Goal: Register for event/course: Sign up to attend an event or enroll in a course

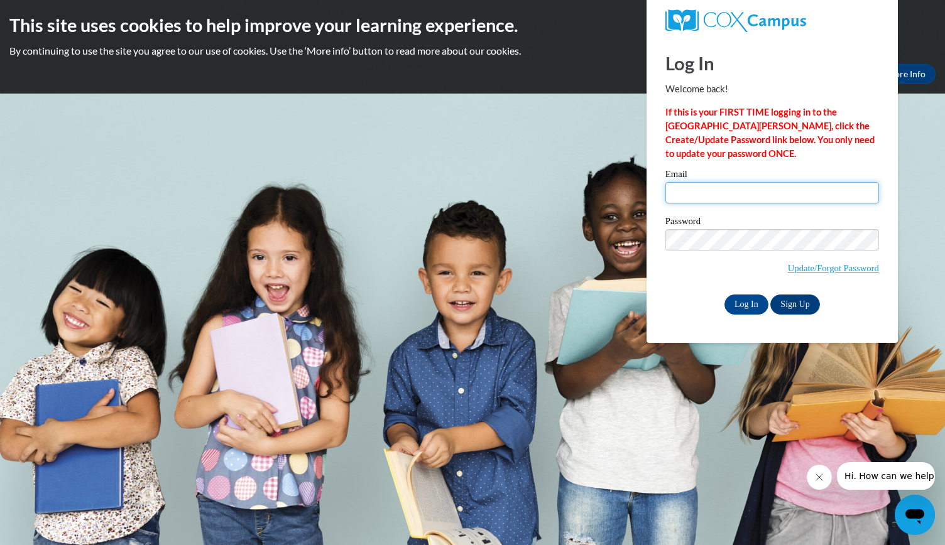
type input "gshardy85@gmail.com"
click at [744, 315] on div "Log In Welcome back! If this is your FIRST TIME logging in to the NEW Cox Campu…" at bounding box center [772, 190] width 270 height 305
click at [733, 295] on input "Log In" at bounding box center [747, 305] width 44 height 20
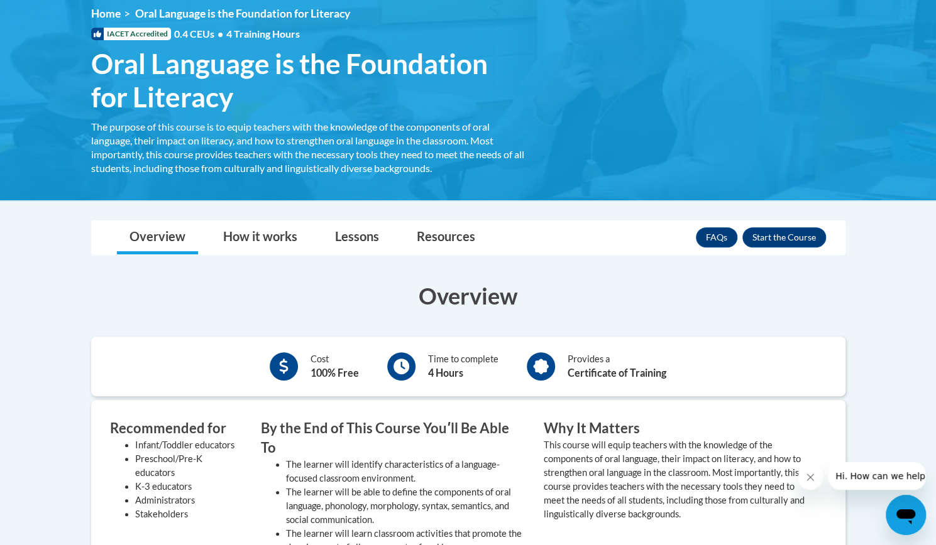
scroll to position [177, 0]
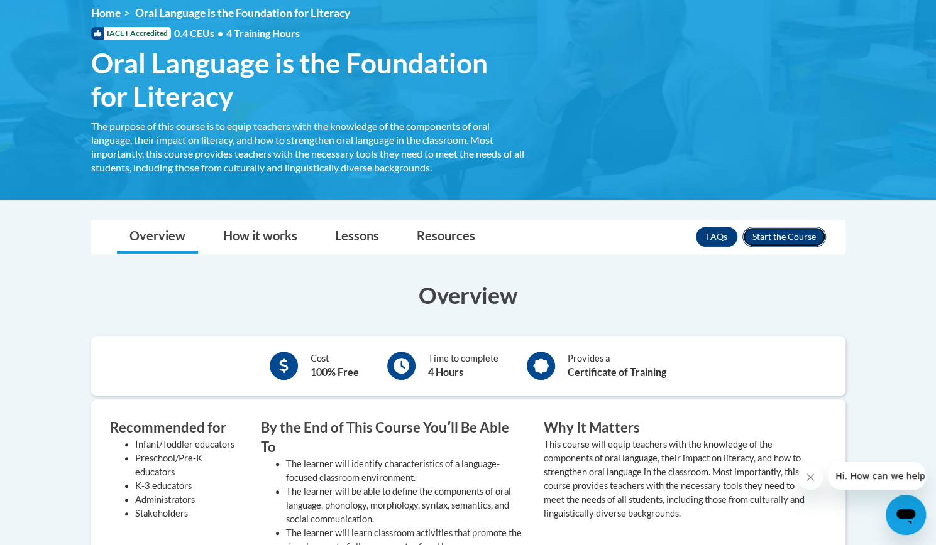
click at [773, 229] on button "Enroll" at bounding box center [784, 237] width 84 height 20
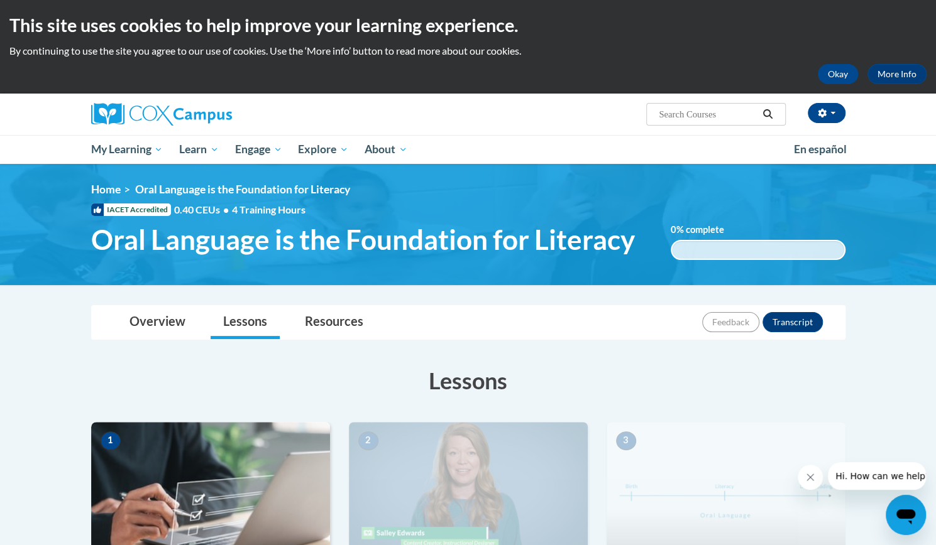
click at [576, 365] on h3 "Lessons" at bounding box center [468, 380] width 754 height 31
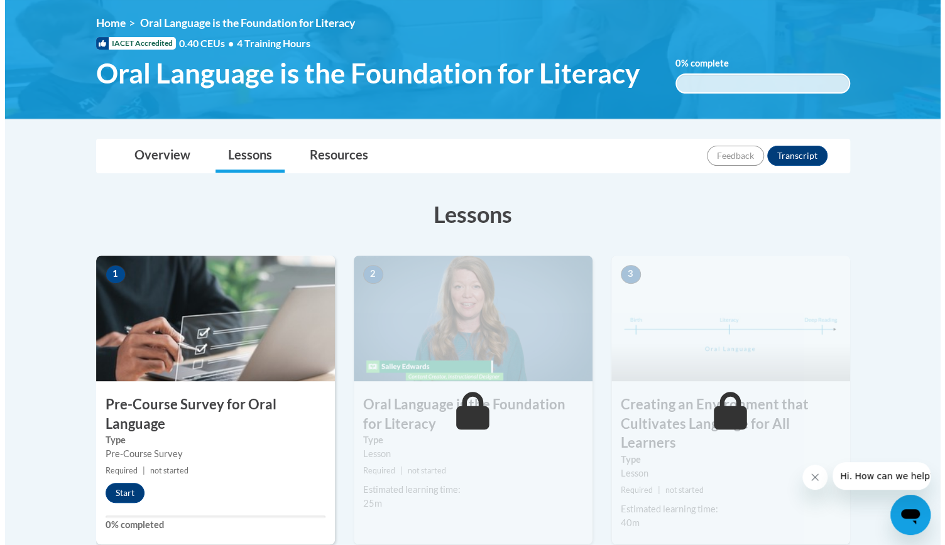
scroll to position [195, 0]
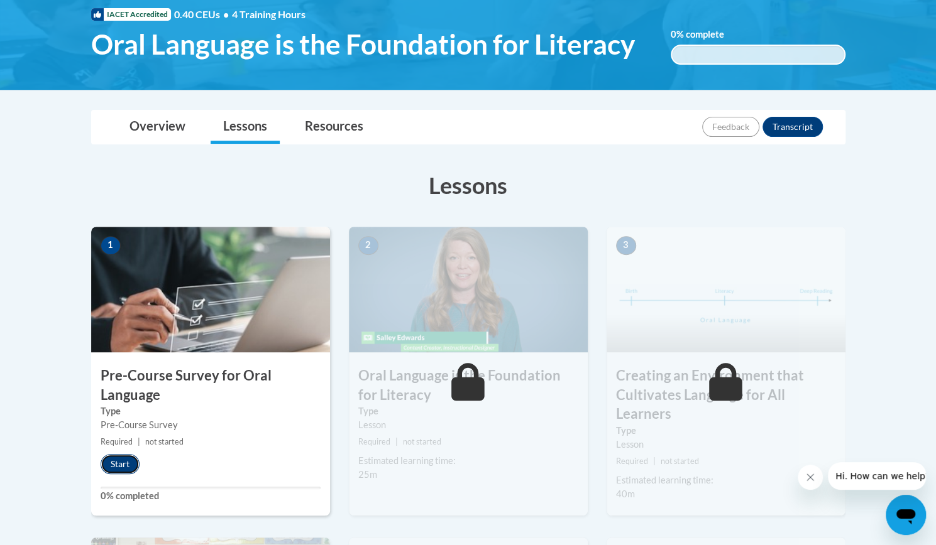
click at [127, 459] on button "Start" at bounding box center [120, 464] width 39 height 20
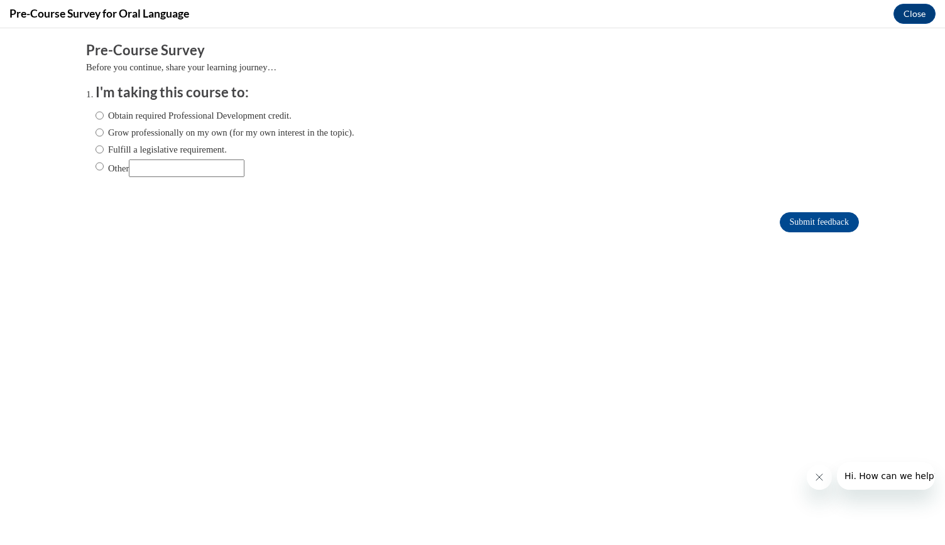
scroll to position [0, 0]
click at [96, 114] on input "Obtain required Professional Development credit." at bounding box center [100, 116] width 8 height 14
radio input "true"
click at [781, 221] on input "Submit feedback" at bounding box center [819, 222] width 79 height 20
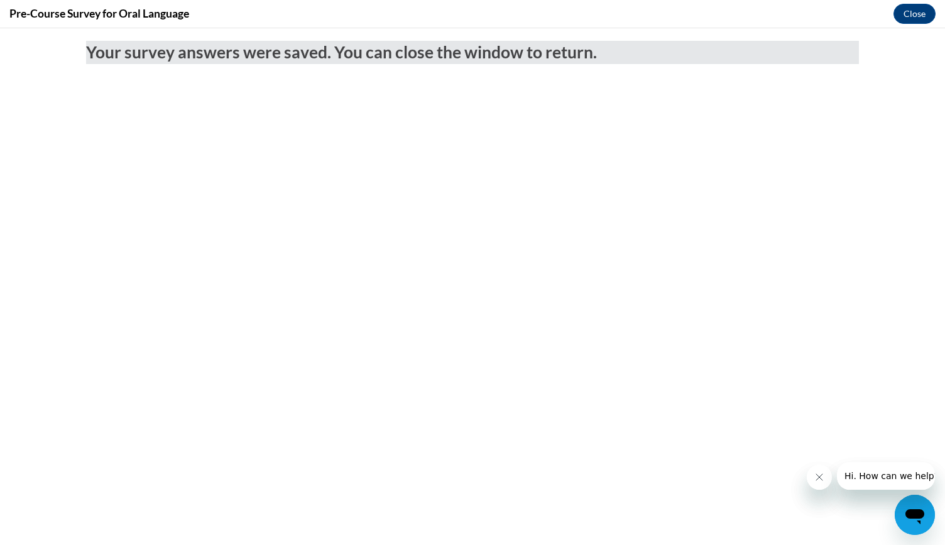
click at [919, 2] on div "Pre-Course Survey for Oral Language Close" at bounding box center [472, 14] width 945 height 28
click at [921, 14] on button "Close" at bounding box center [915, 14] width 42 height 20
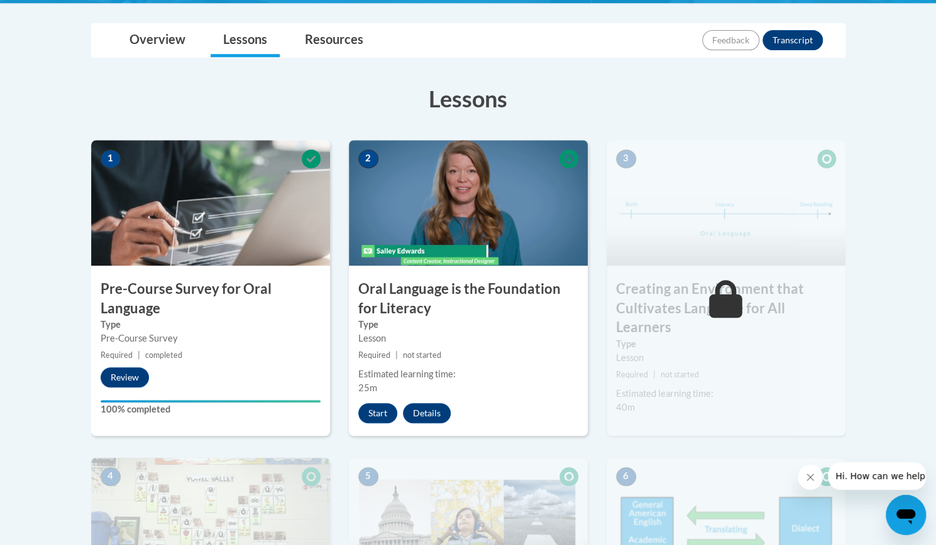
scroll to position [286, 0]
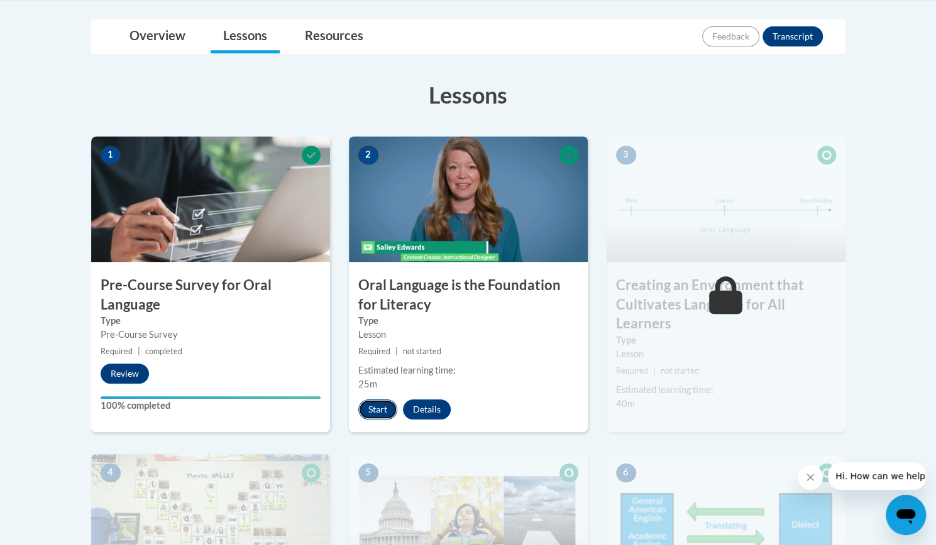
click at [376, 408] on button "Start" at bounding box center [377, 410] width 39 height 20
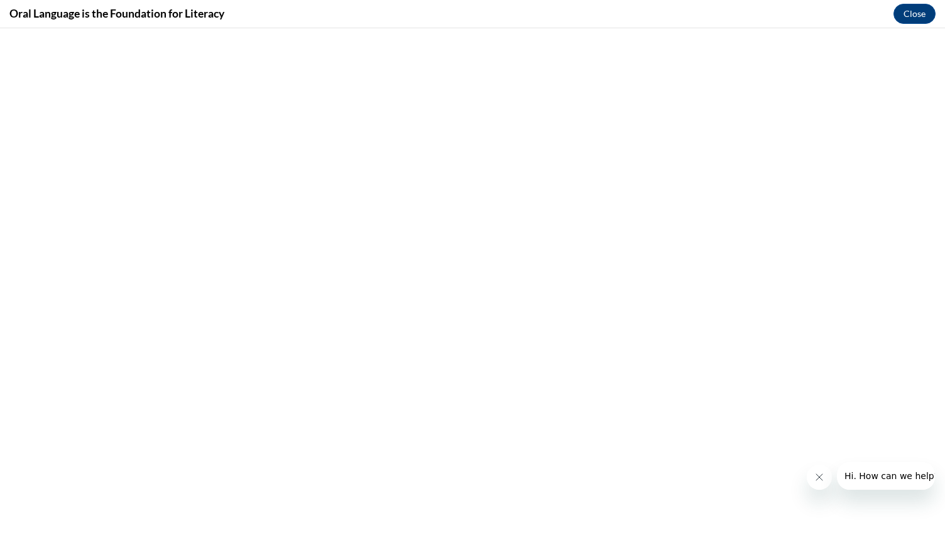
click at [824, 481] on button "Close message from company" at bounding box center [818, 477] width 25 height 25
click at [912, 11] on button "Close" at bounding box center [915, 14] width 42 height 20
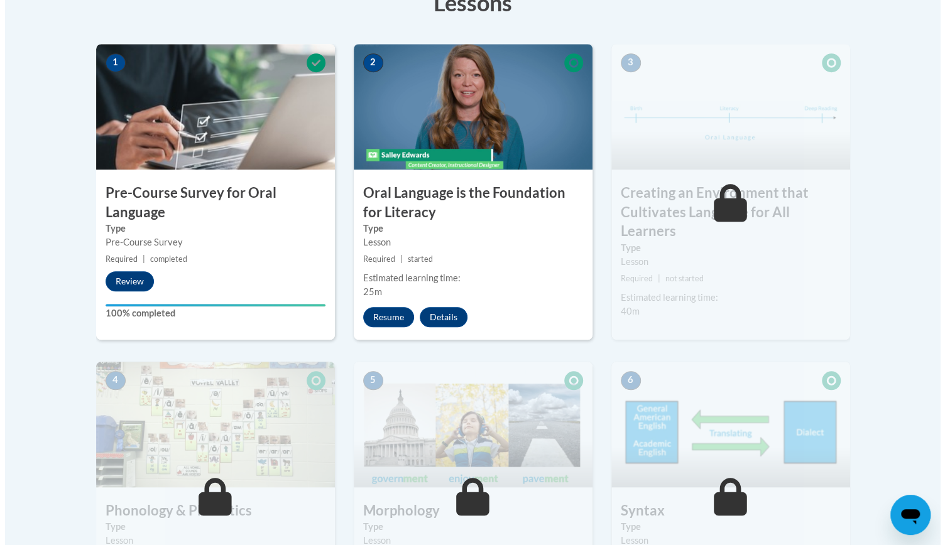
scroll to position [374, 0]
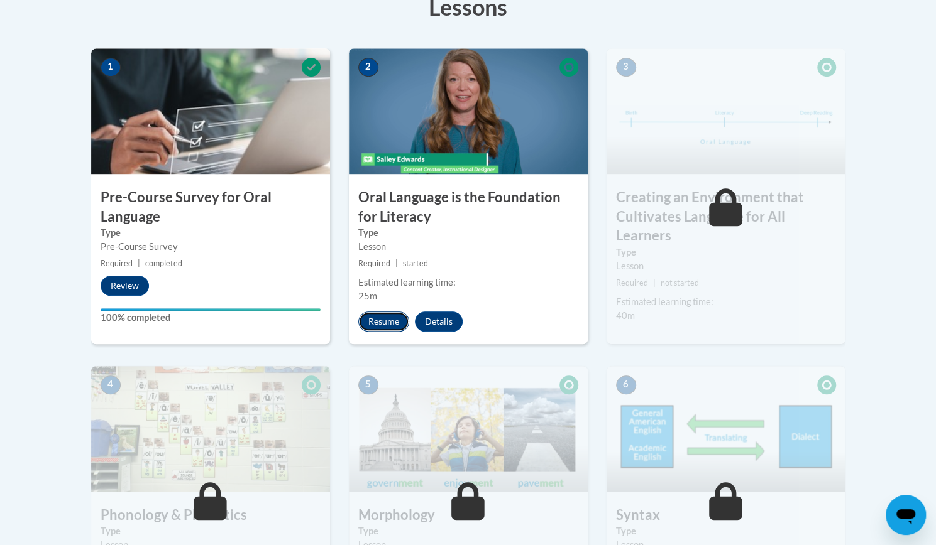
click at [382, 326] on button "Resume" at bounding box center [383, 322] width 51 height 20
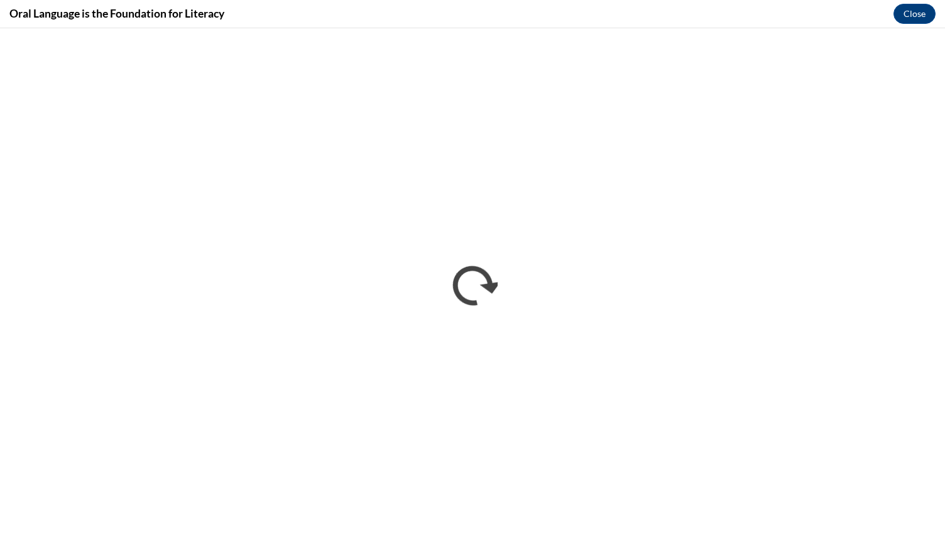
scroll to position [0, 0]
click at [922, 19] on button "Close" at bounding box center [915, 14] width 42 height 20
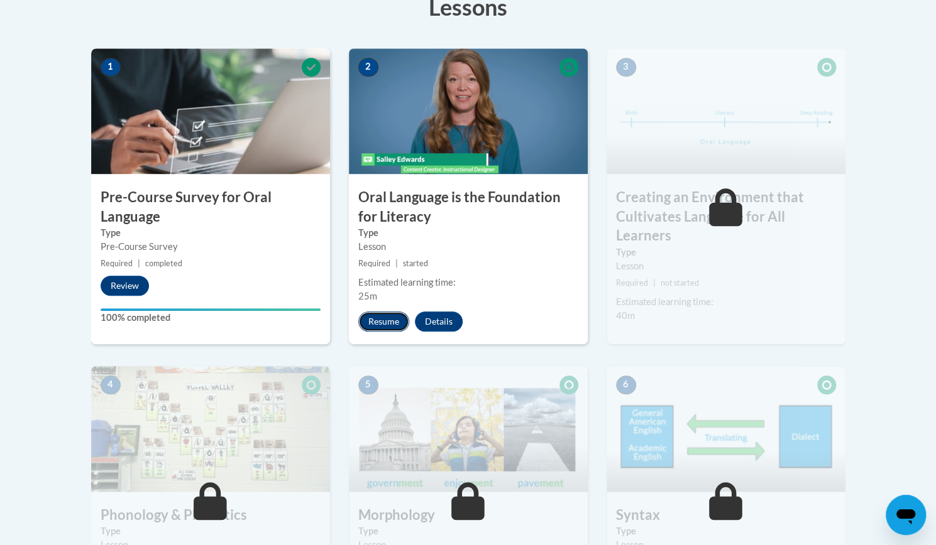
click at [380, 324] on button "Resume" at bounding box center [383, 322] width 51 height 20
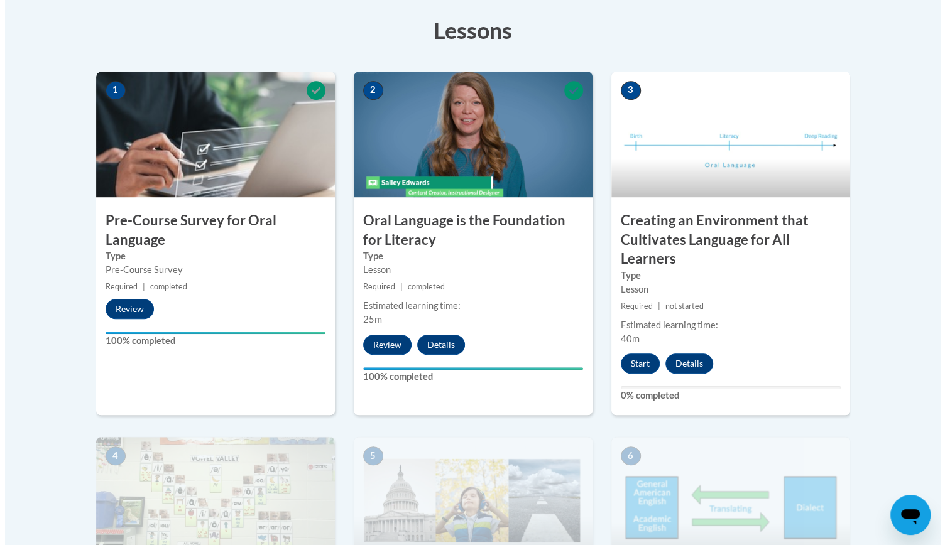
scroll to position [351, 0]
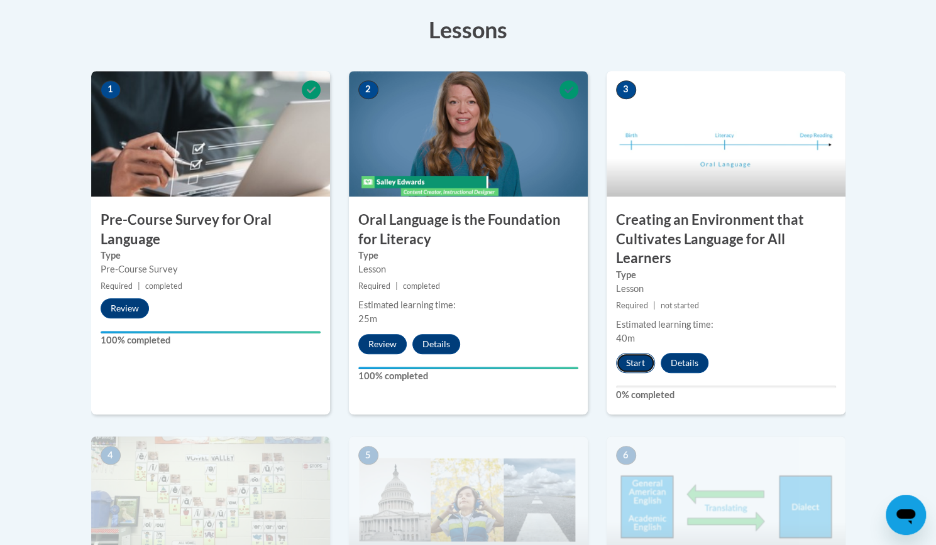
click at [630, 365] on button "Start" at bounding box center [635, 363] width 39 height 20
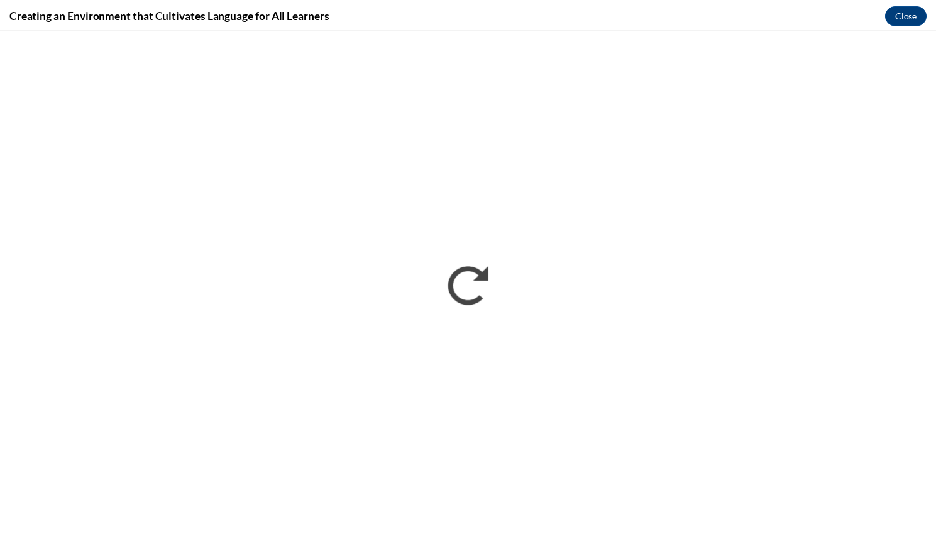
scroll to position [0, 0]
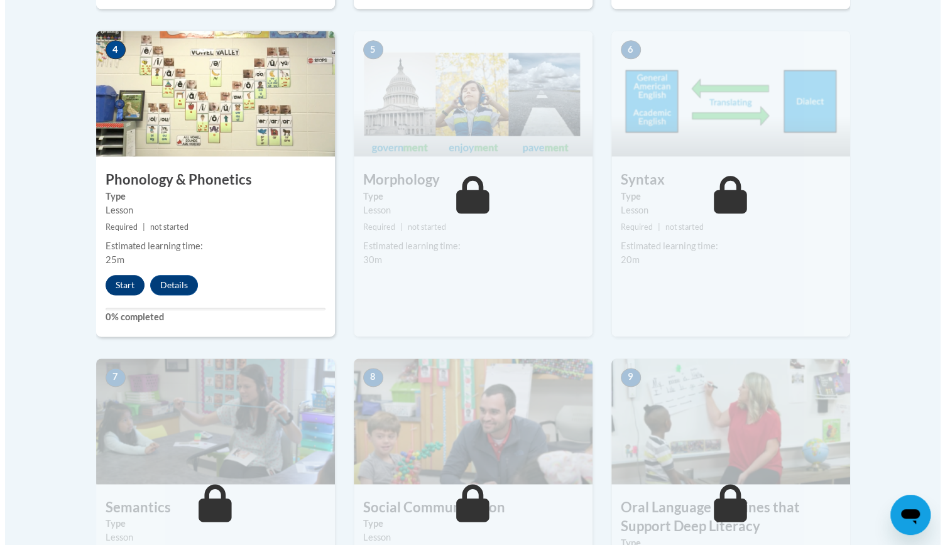
scroll to position [757, 0]
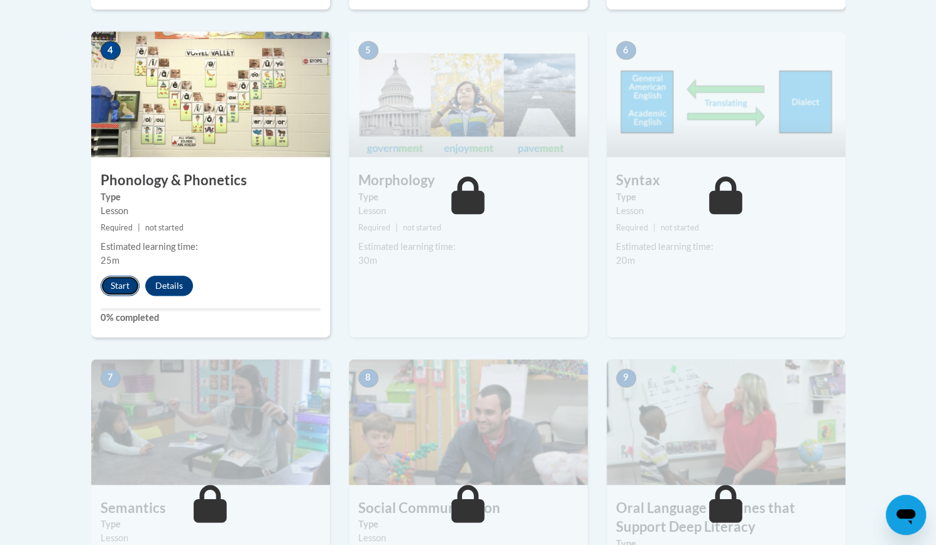
click at [123, 288] on button "Start" at bounding box center [120, 286] width 39 height 20
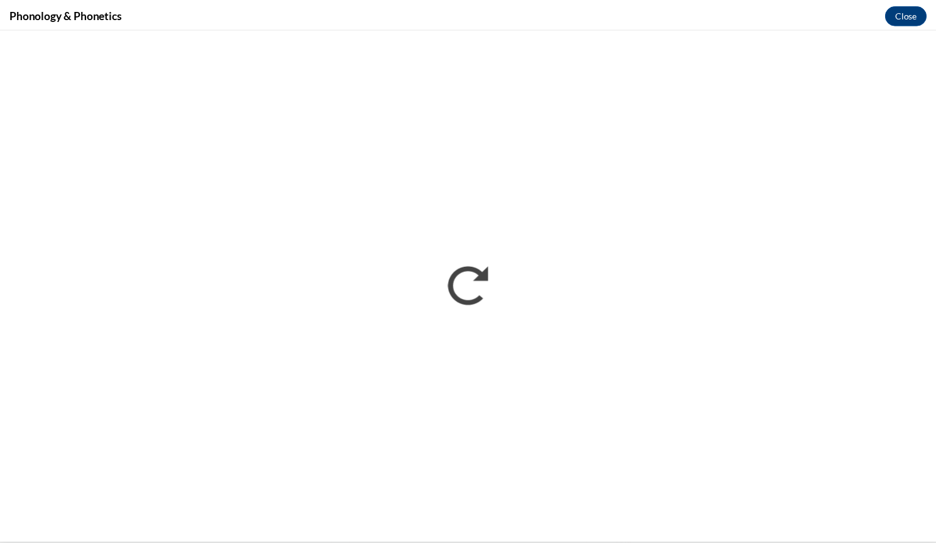
scroll to position [0, 0]
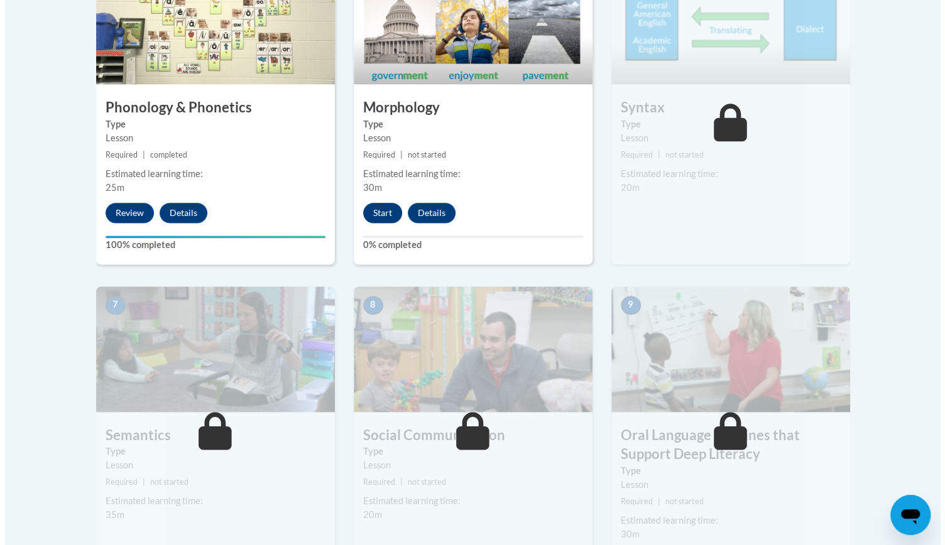
scroll to position [829, 0]
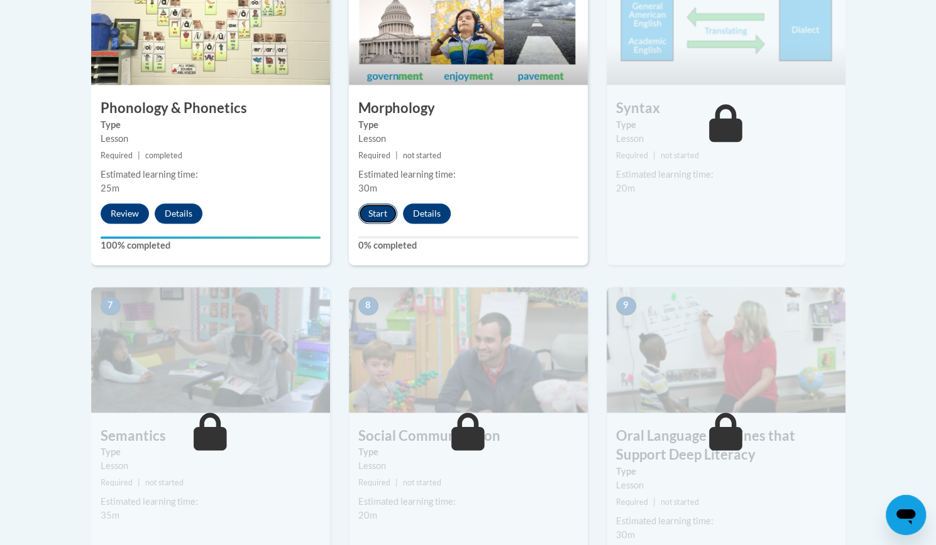
click at [378, 216] on button "Start" at bounding box center [377, 214] width 39 height 20
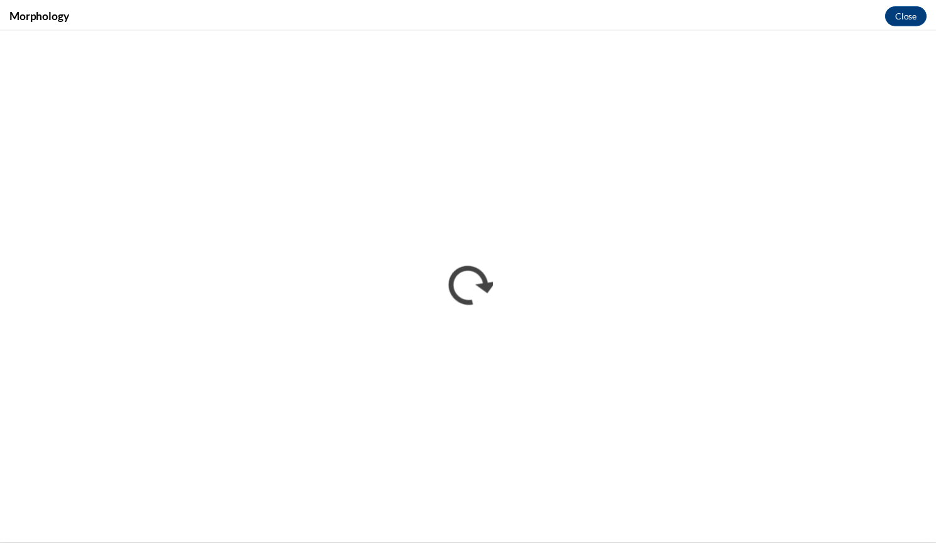
scroll to position [0, 0]
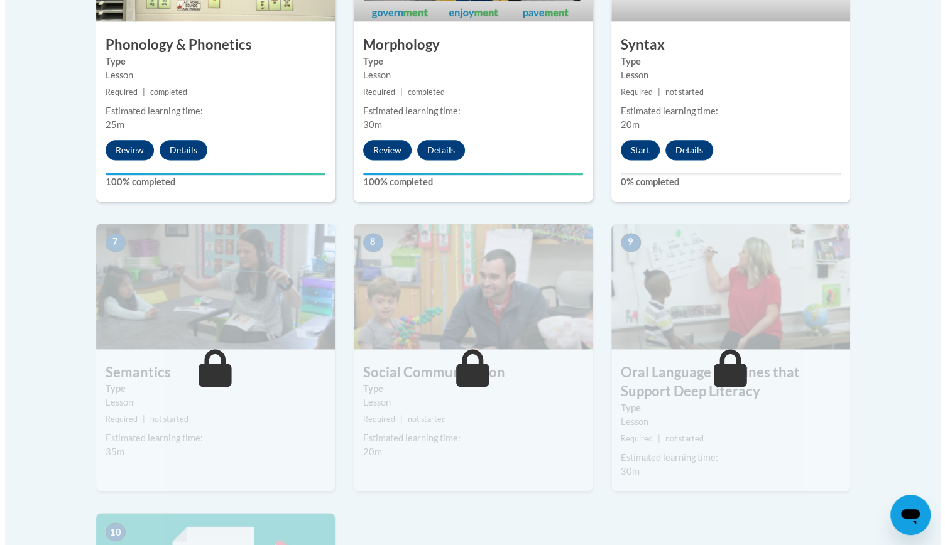
scroll to position [861, 0]
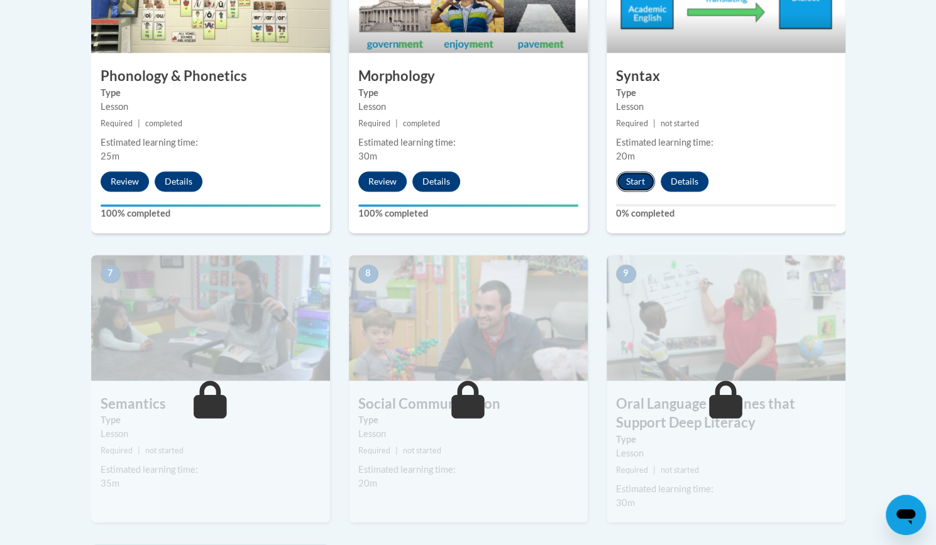
click at [633, 178] on button "Start" at bounding box center [635, 182] width 39 height 20
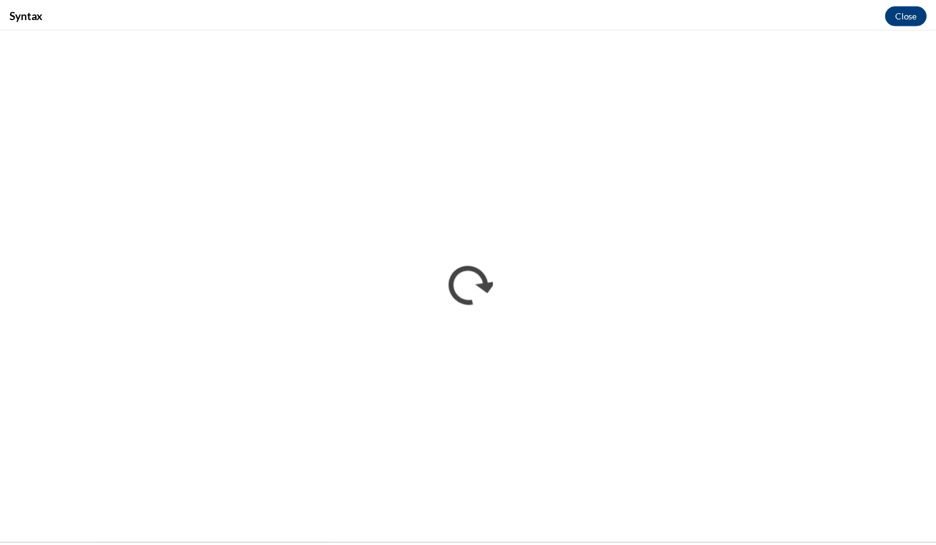
scroll to position [0, 0]
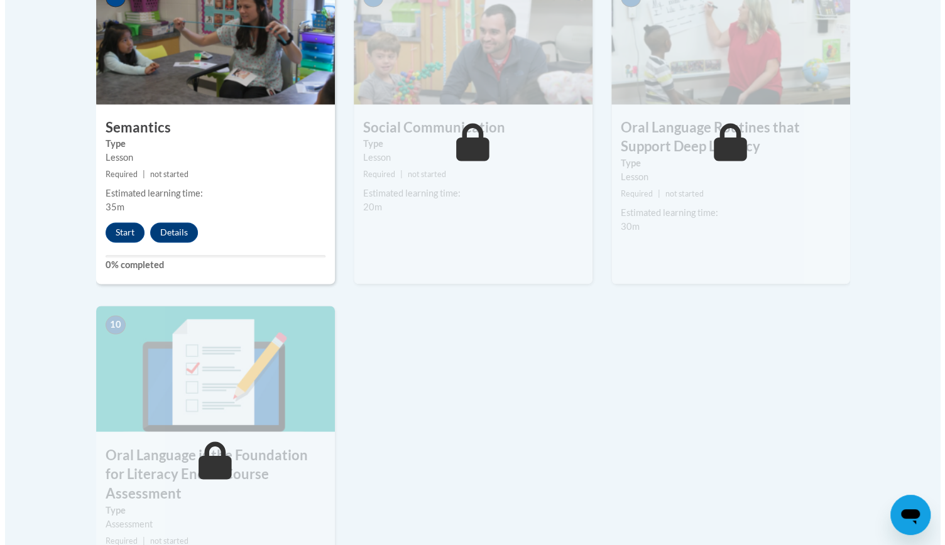
scroll to position [1138, 0]
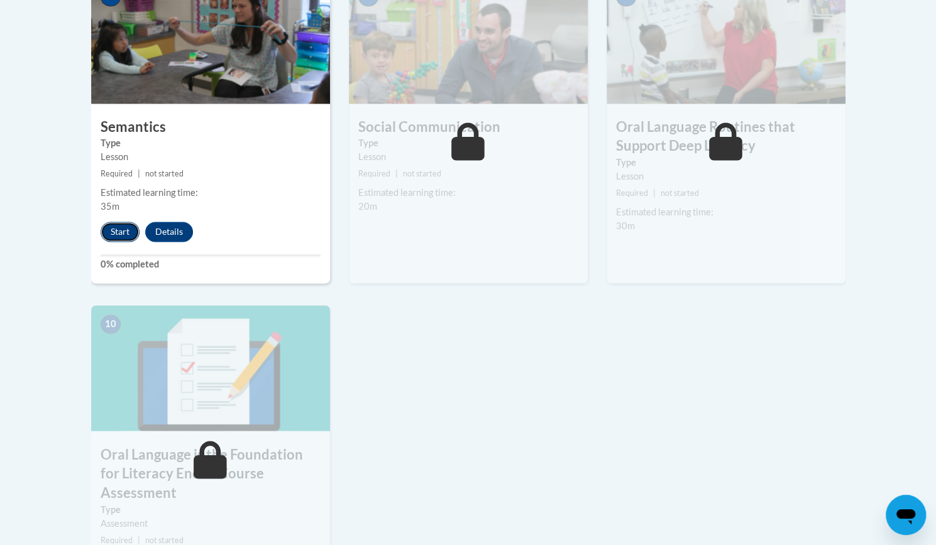
click at [120, 231] on button "Start" at bounding box center [120, 232] width 39 height 20
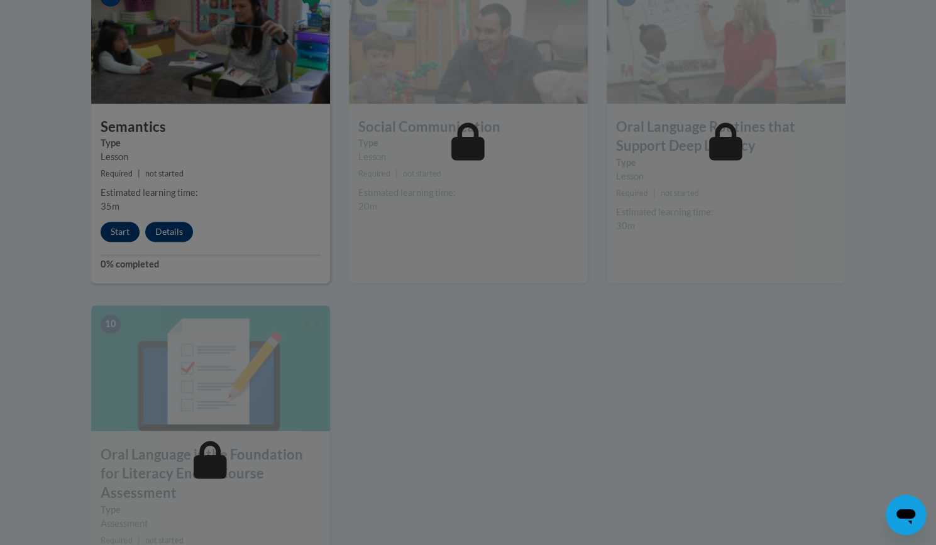
scroll to position [1166, 0]
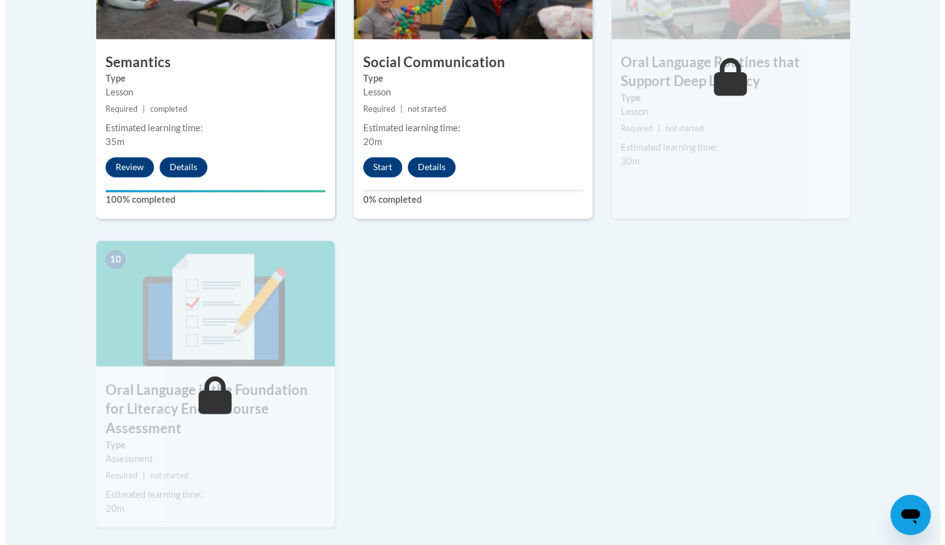
scroll to position [1220, 0]
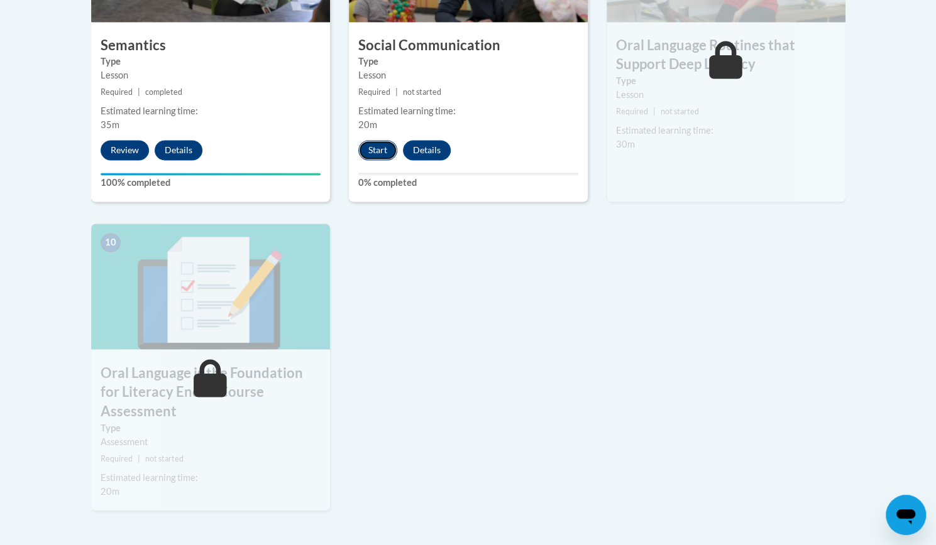
click at [380, 150] on button "Start" at bounding box center [377, 150] width 39 height 20
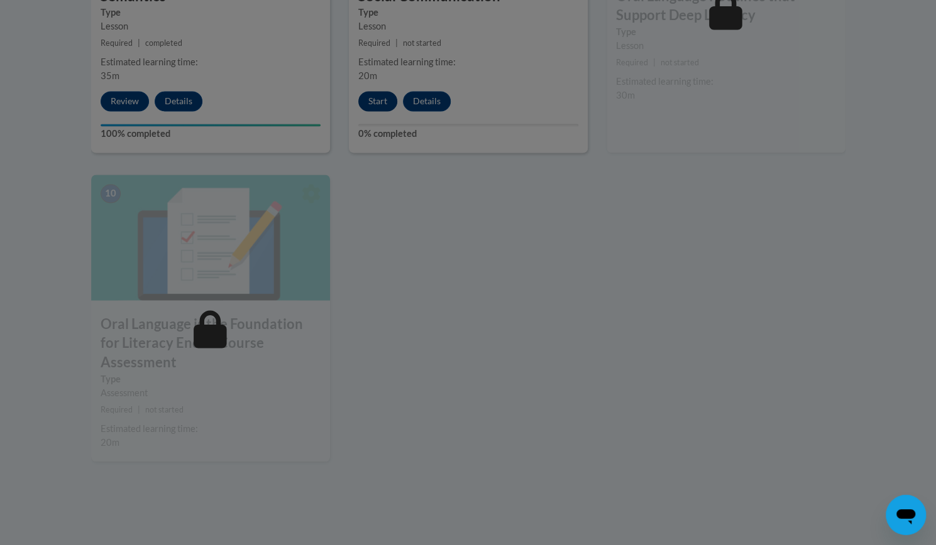
scroll to position [1268, 0]
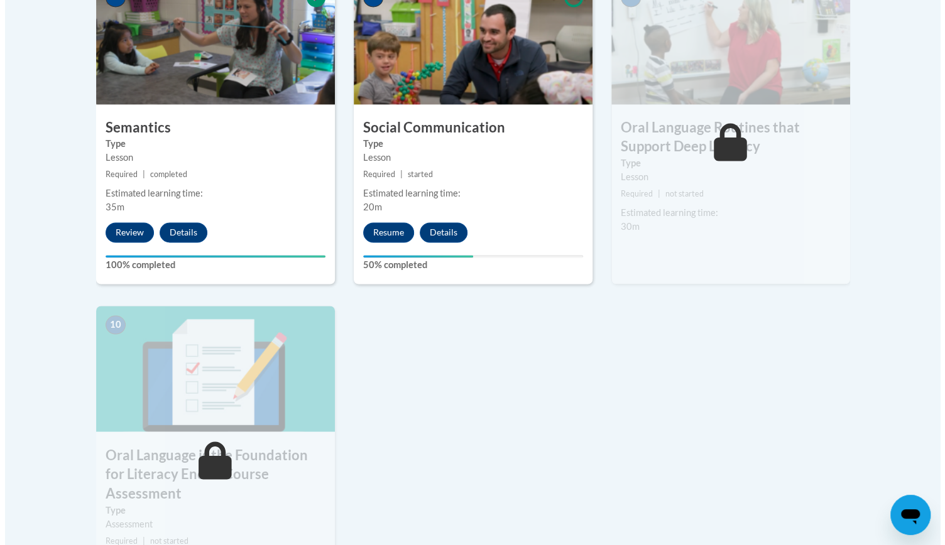
scroll to position [1132, 0]
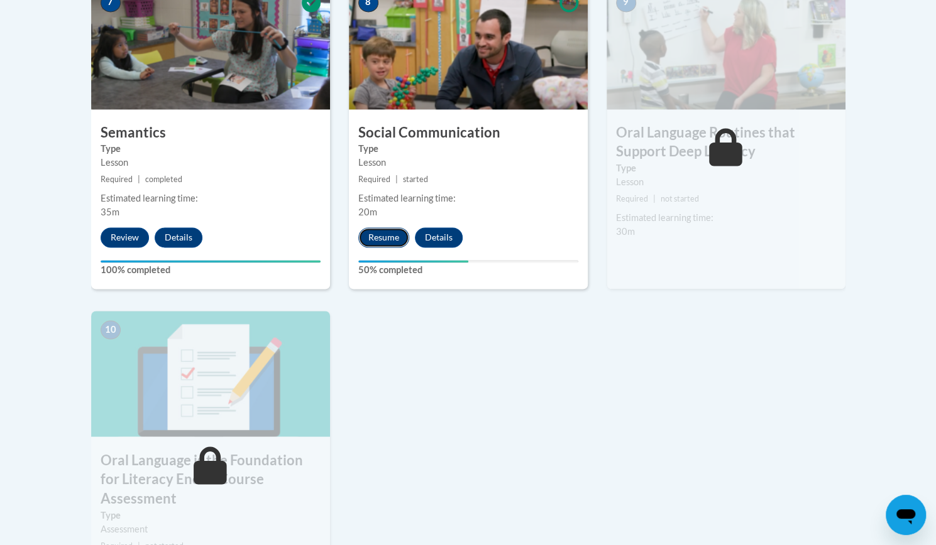
click at [385, 238] on button "Resume" at bounding box center [383, 237] width 51 height 20
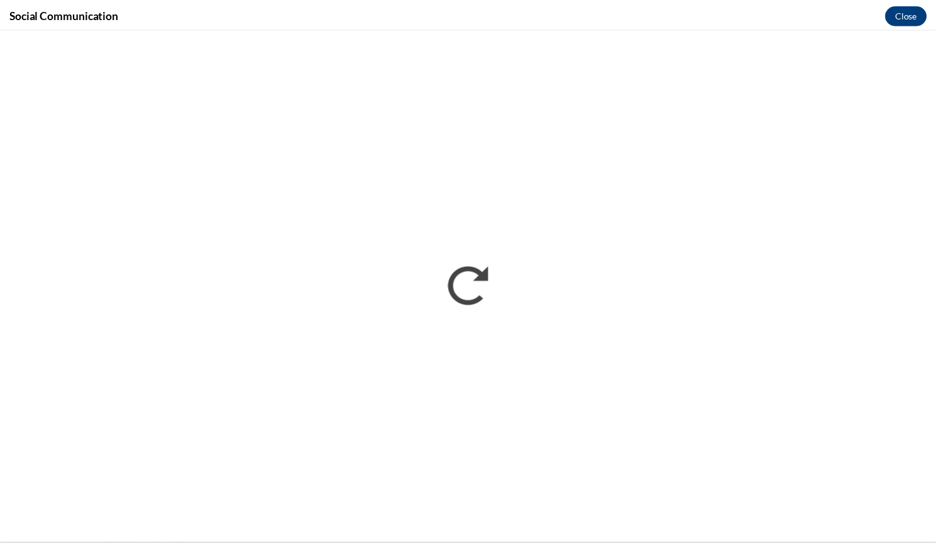
scroll to position [0, 0]
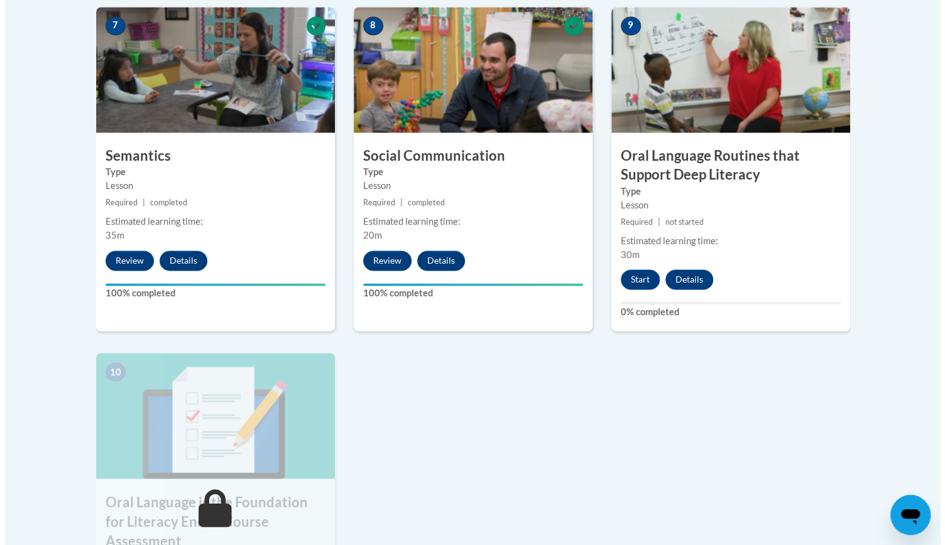
scroll to position [1105, 0]
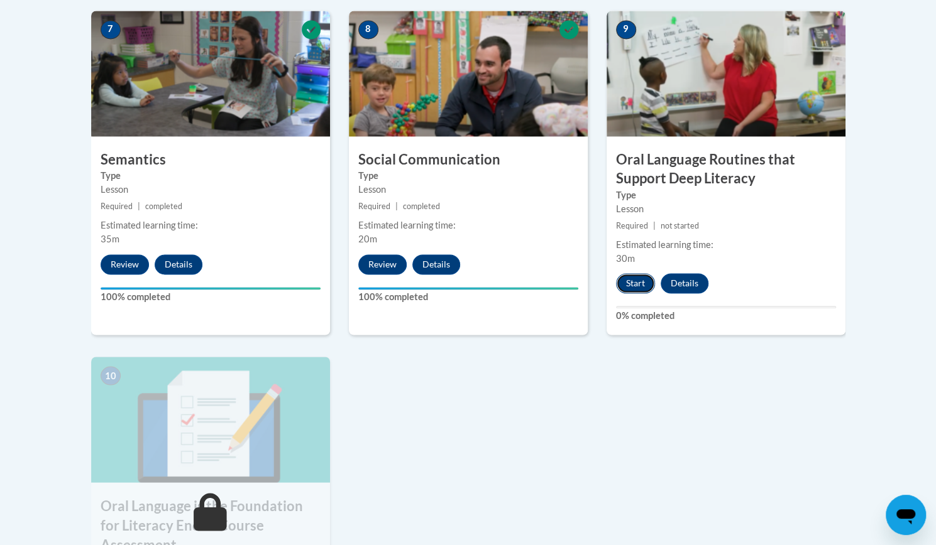
click at [641, 282] on button "Start" at bounding box center [635, 283] width 39 height 20
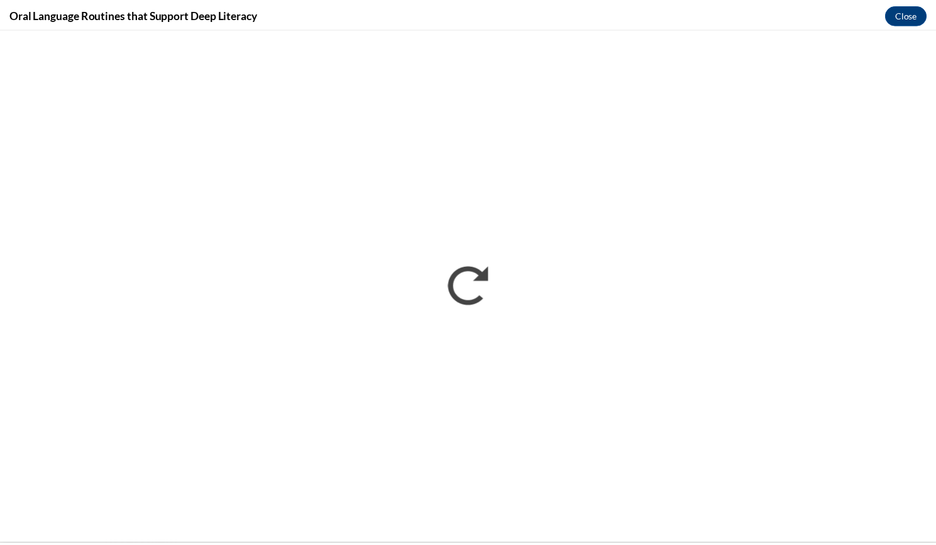
scroll to position [0, 0]
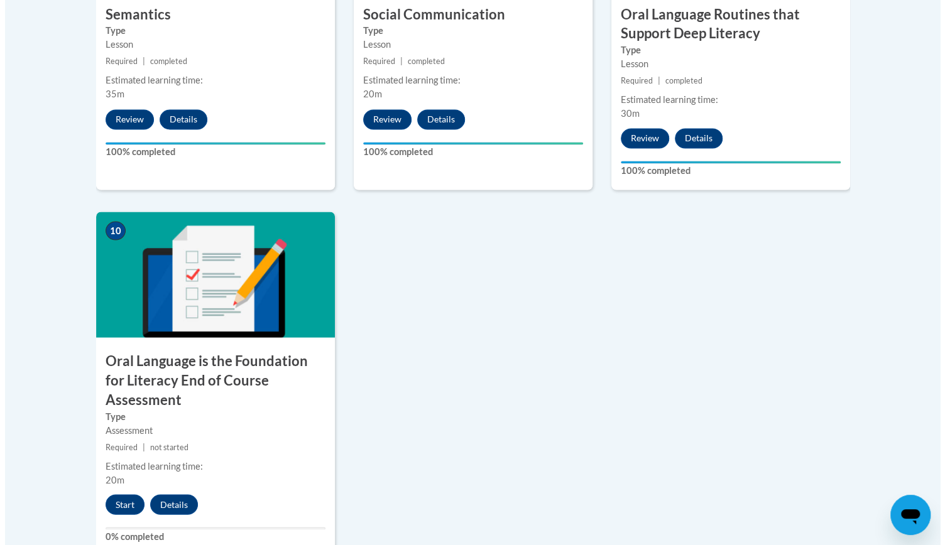
scroll to position [1261, 0]
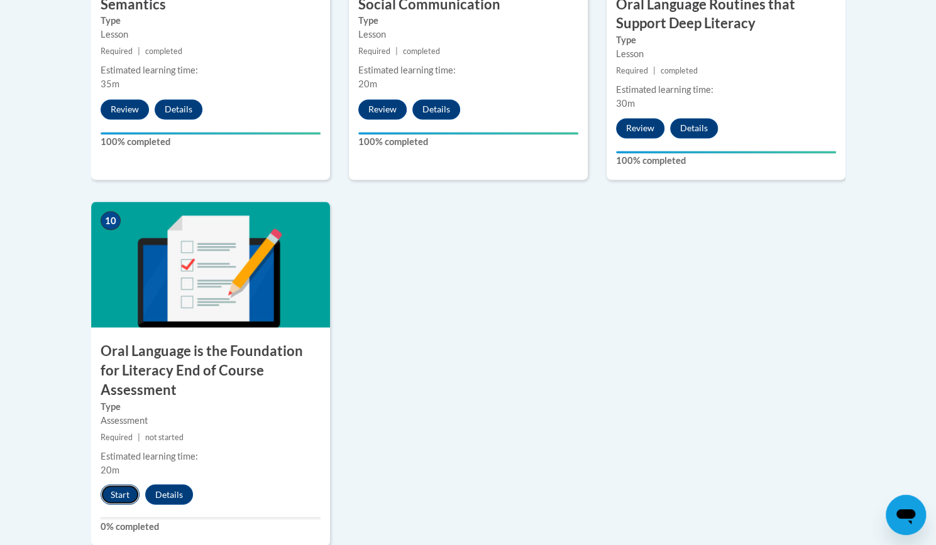
click at [115, 485] on button "Start" at bounding box center [120, 495] width 39 height 20
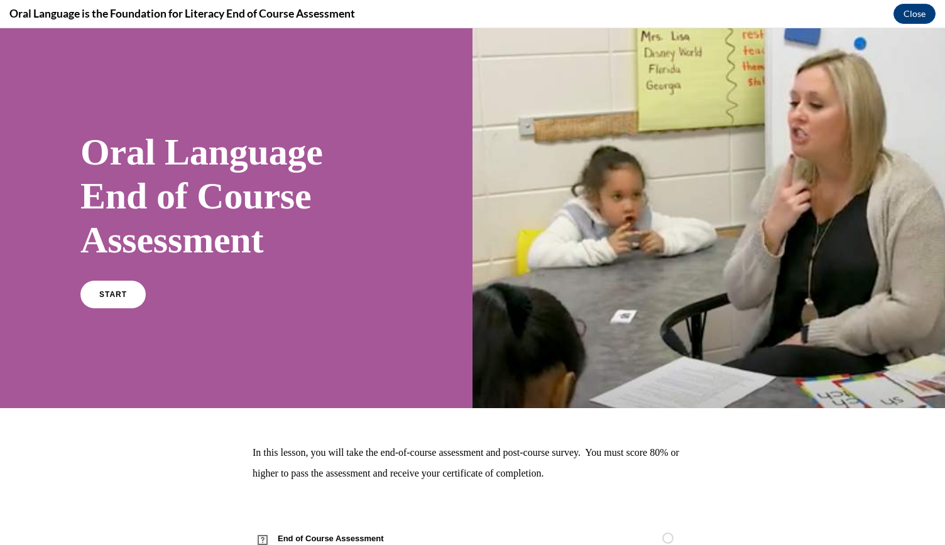
scroll to position [45, 0]
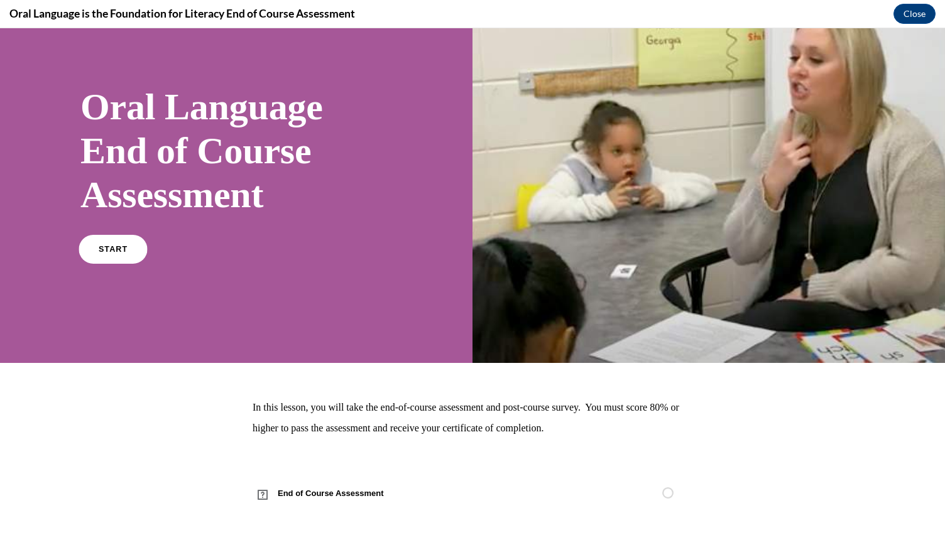
click at [120, 241] on link "START" at bounding box center [113, 249] width 68 height 29
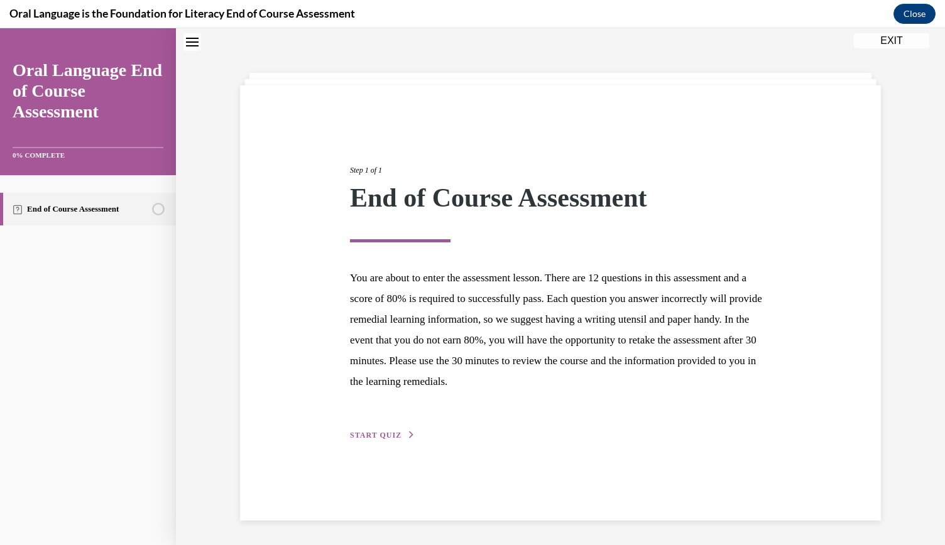
scroll to position [40, 0]
click at [372, 432] on span "START QUIZ" at bounding box center [376, 434] width 52 height 9
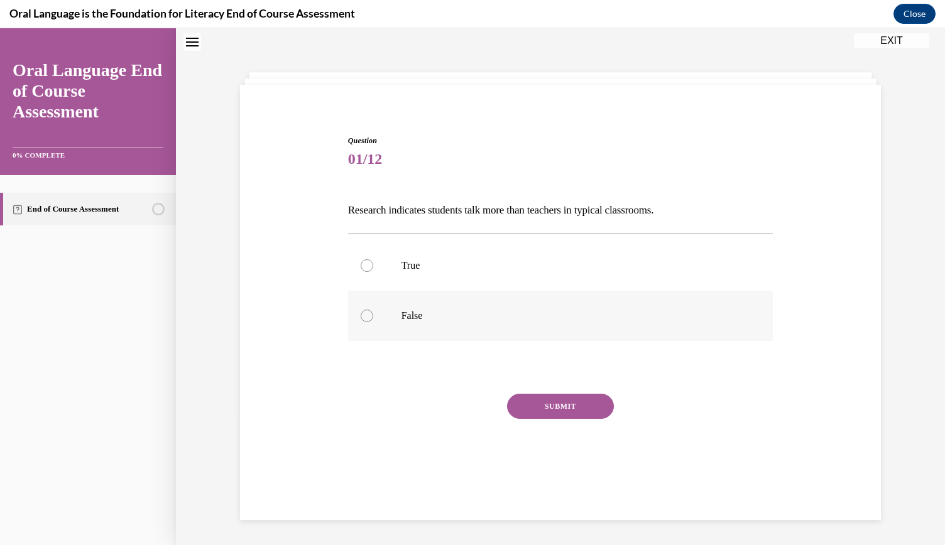
click at [364, 313] on div at bounding box center [367, 316] width 13 height 13
click at [364, 313] on input "False" at bounding box center [367, 316] width 13 height 13
radio input "true"
click at [552, 408] on button "SUBMIT" at bounding box center [560, 406] width 107 height 25
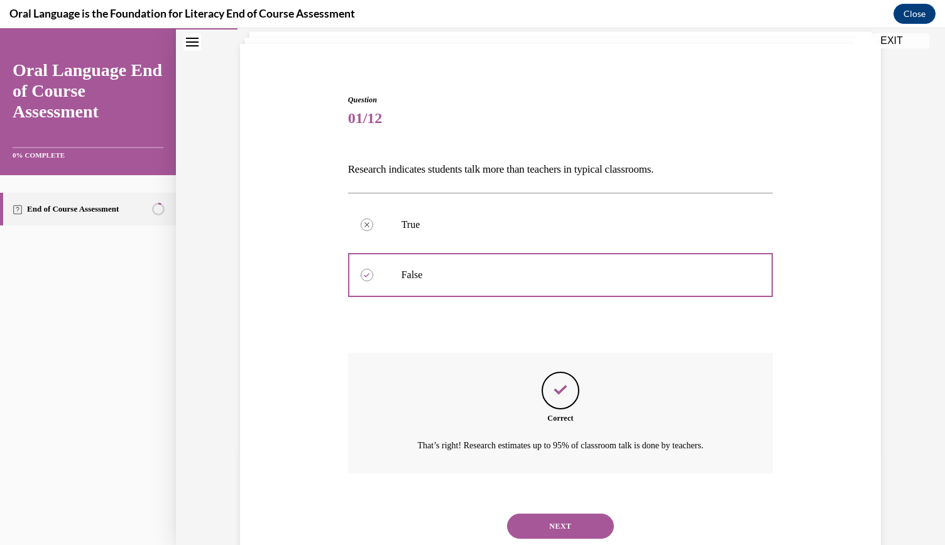
scroll to position [118, 0]
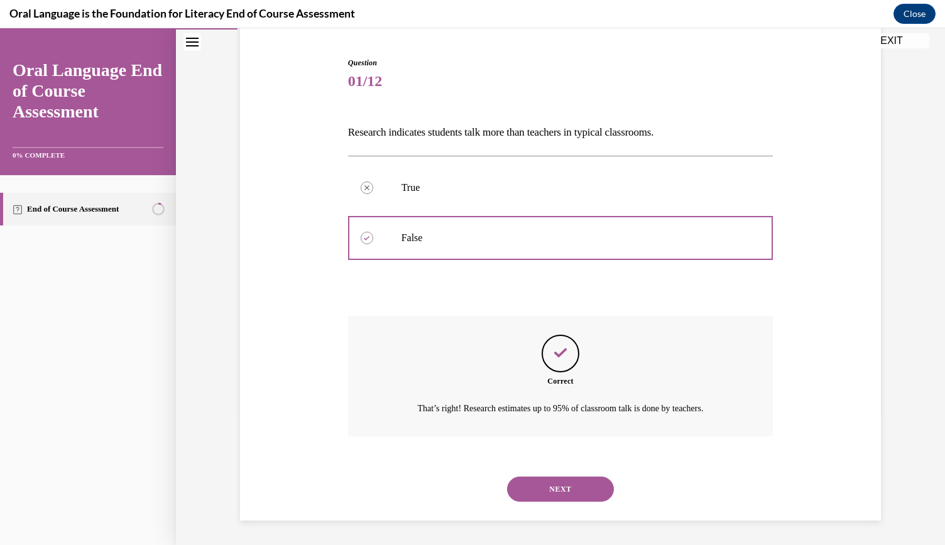
click at [556, 488] on button "NEXT" at bounding box center [560, 489] width 107 height 25
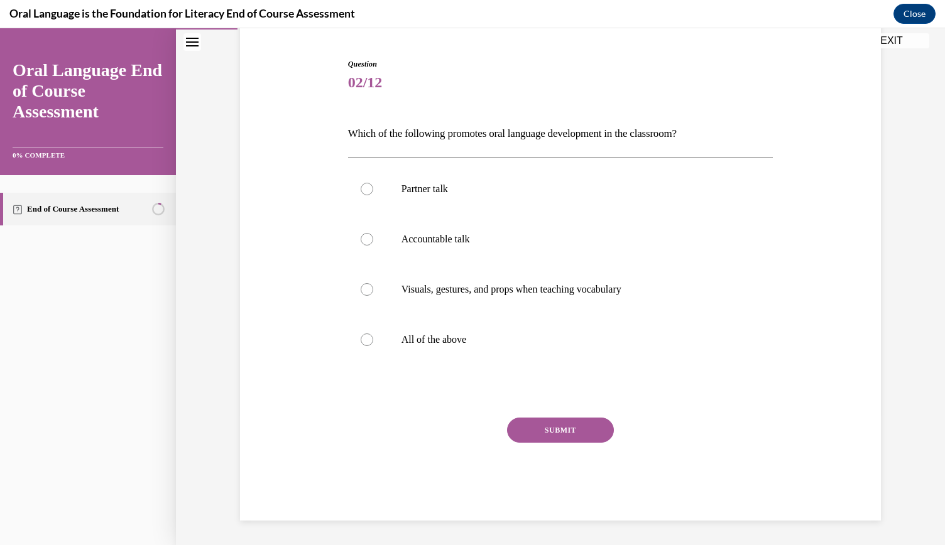
scroll to position [64, 0]
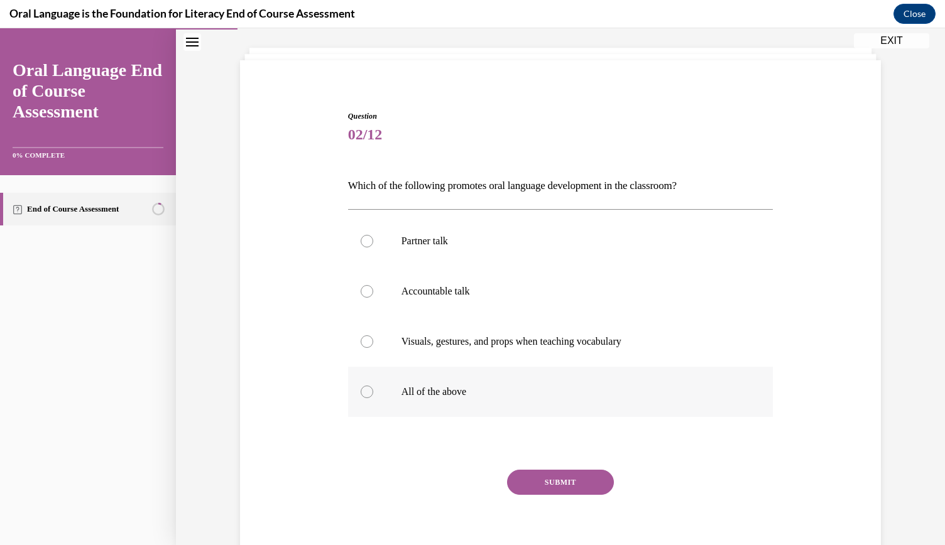
click at [421, 396] on p "All of the above" at bounding box center [572, 392] width 341 height 13
click at [373, 396] on input "All of the above" at bounding box center [367, 392] width 13 height 13
radio input "true"
click at [543, 486] on button "SUBMIT" at bounding box center [560, 482] width 107 height 25
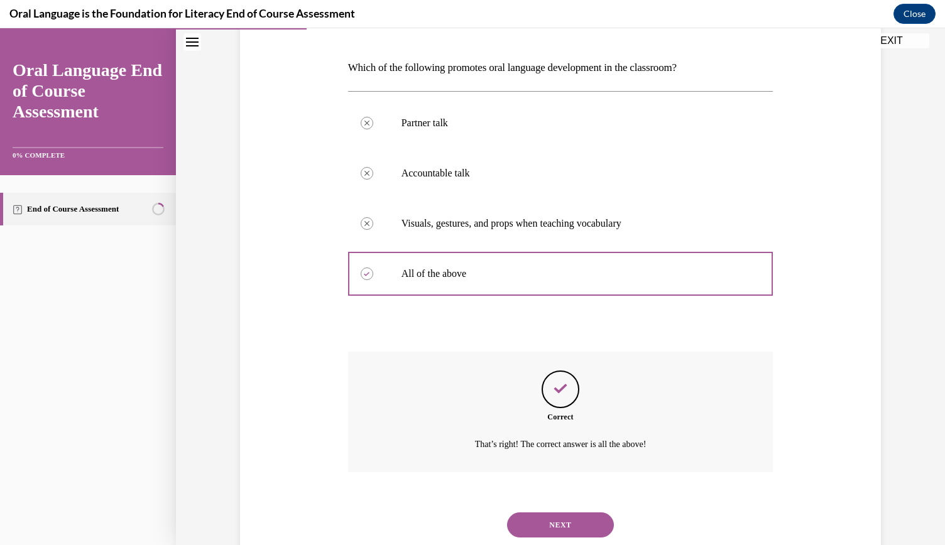
scroll to position [218, 0]
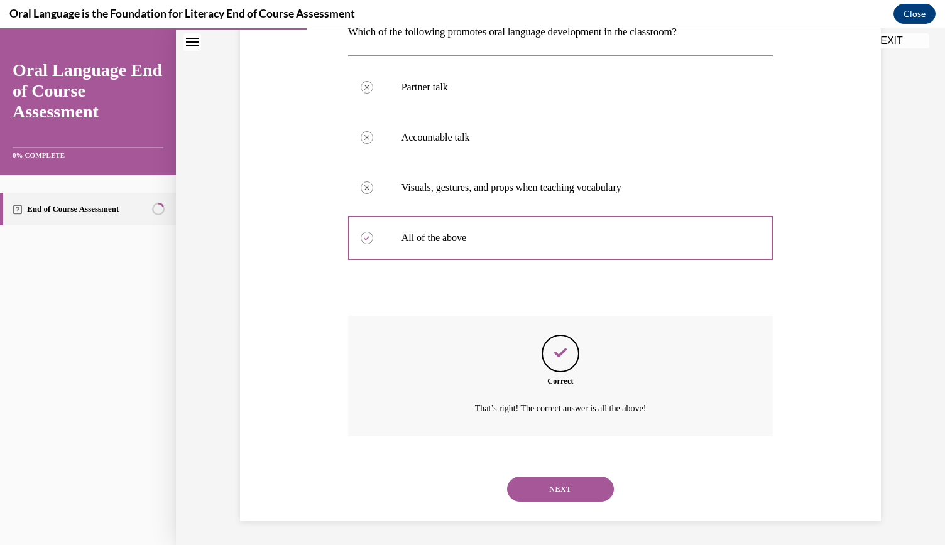
click at [567, 499] on button "NEXT" at bounding box center [560, 489] width 107 height 25
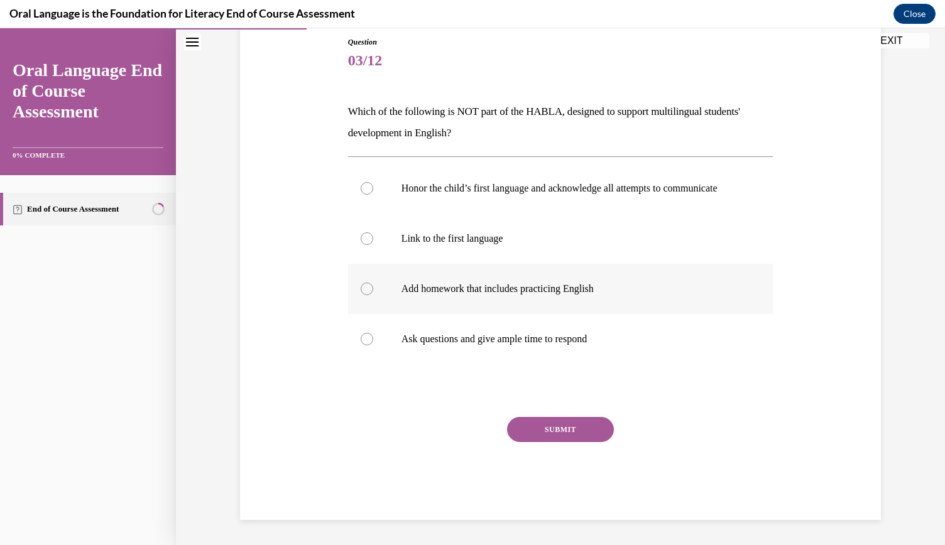
click at [451, 307] on label "Add homework that includes practicing English" at bounding box center [560, 289] width 425 height 50
click at [373, 295] on input "Add homework that includes practicing English" at bounding box center [367, 289] width 13 height 13
radio input "true"
click at [569, 437] on button "SUBMIT" at bounding box center [560, 429] width 107 height 25
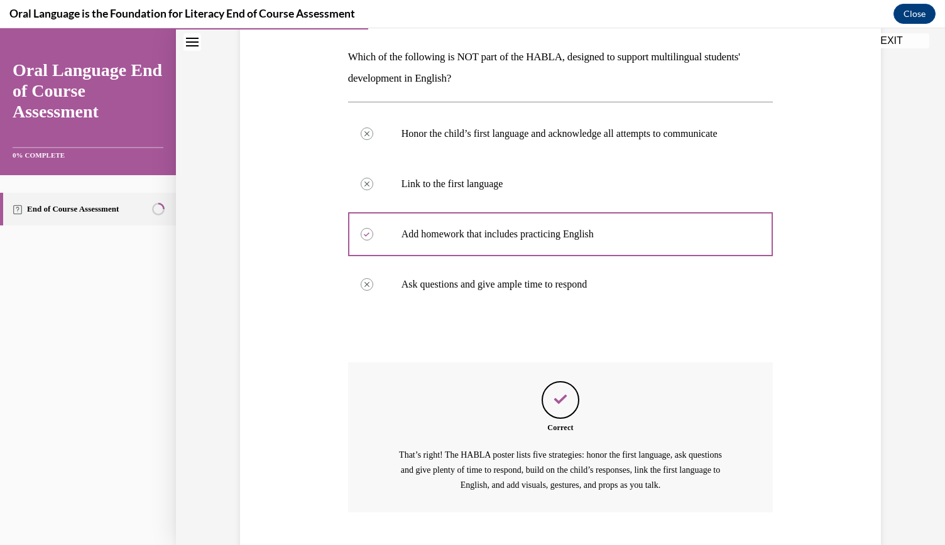
scroll to position [282, 0]
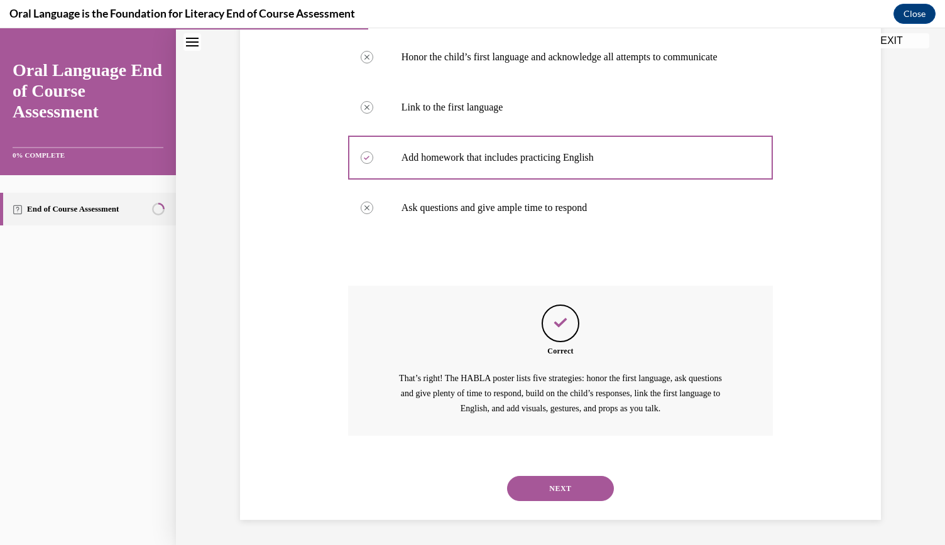
click at [551, 483] on button "NEXT" at bounding box center [560, 488] width 107 height 25
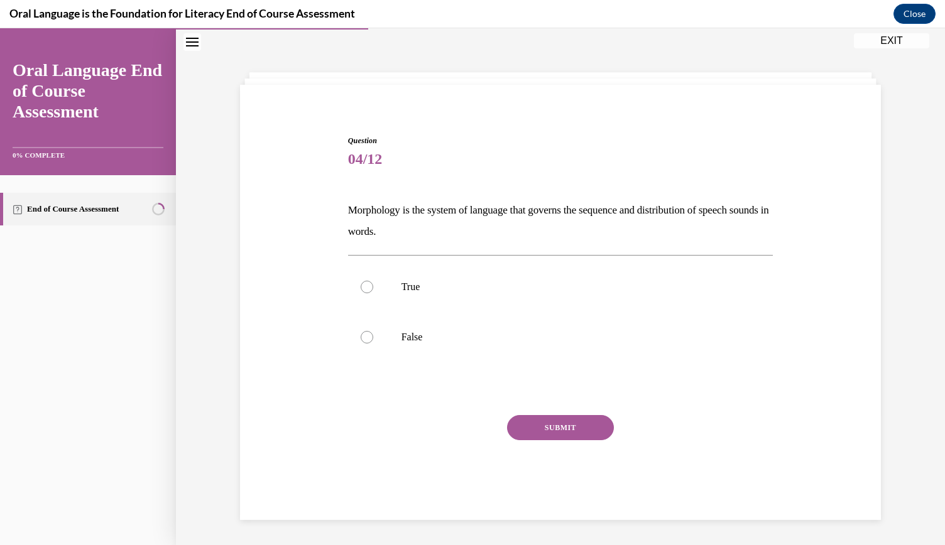
scroll to position [40, 0]
click at [361, 333] on div at bounding box center [367, 337] width 13 height 13
click at [361, 333] on input "False" at bounding box center [367, 337] width 13 height 13
radio input "true"
click at [532, 434] on button "SUBMIT" at bounding box center [560, 427] width 107 height 25
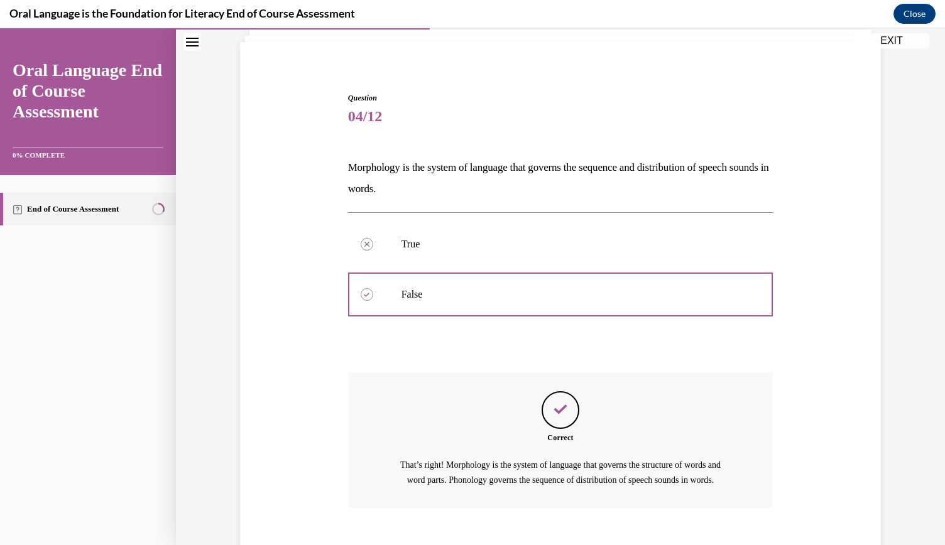
scroll to position [168, 0]
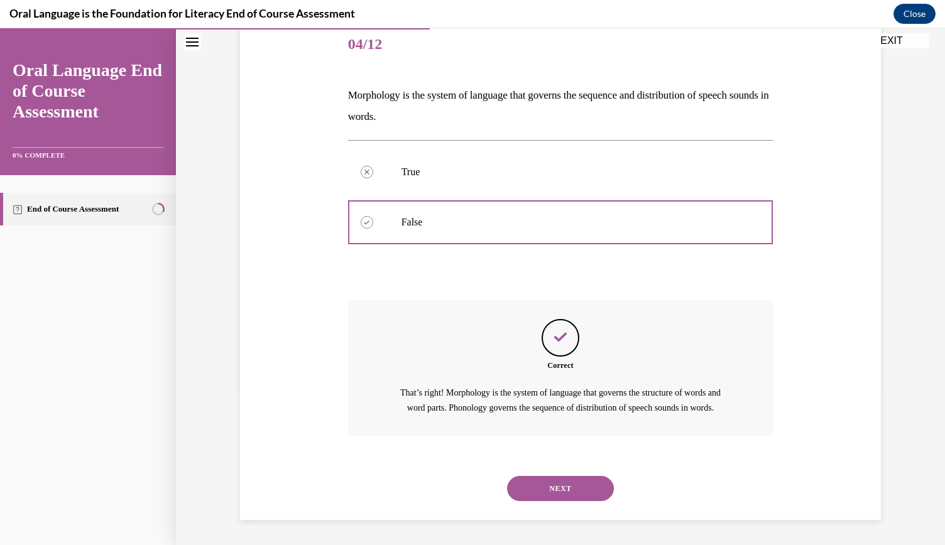
click at [568, 492] on button "NEXT" at bounding box center [560, 488] width 107 height 25
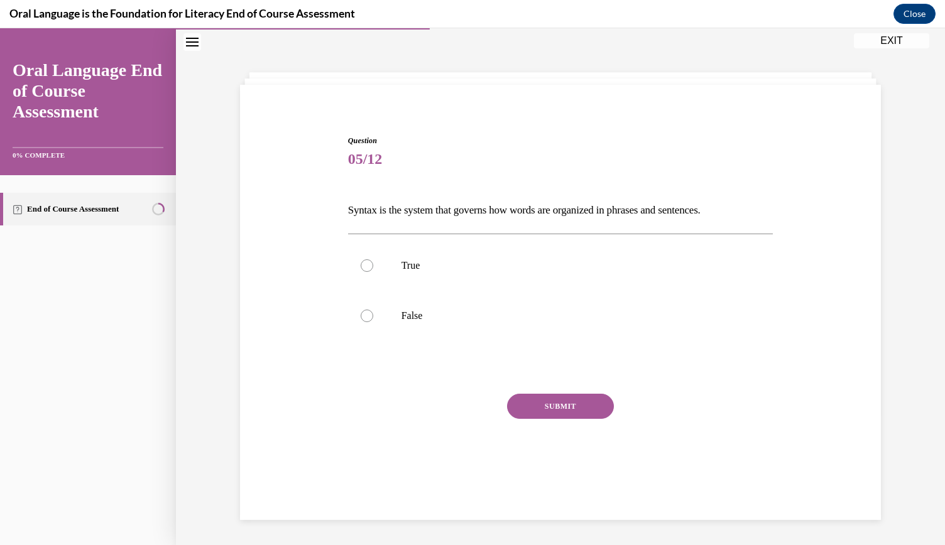
scroll to position [40, 0]
click at [517, 271] on p "True" at bounding box center [572, 266] width 341 height 13
click at [373, 271] on input "True" at bounding box center [367, 266] width 13 height 13
radio input "true"
click at [569, 410] on button "SUBMIT" at bounding box center [560, 406] width 107 height 25
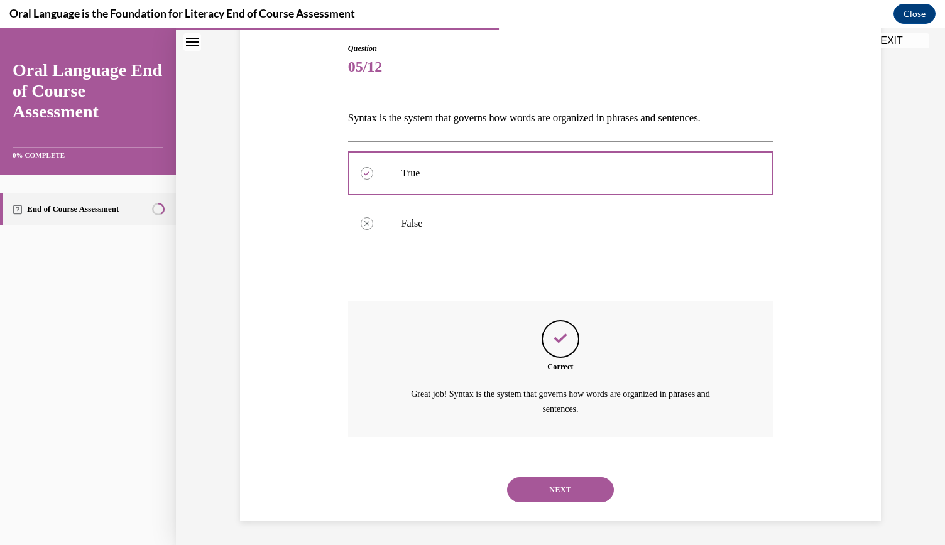
scroll to position [132, 0]
click at [582, 481] on button "NEXT" at bounding box center [560, 490] width 107 height 25
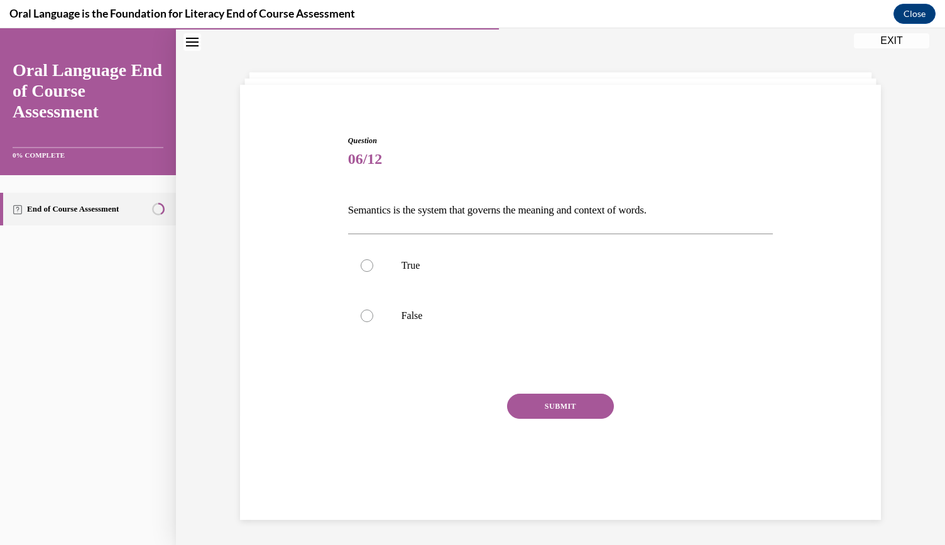
scroll to position [40, 0]
click at [449, 258] on label "True" at bounding box center [560, 266] width 425 height 50
click at [373, 260] on input "True" at bounding box center [367, 266] width 13 height 13
radio input "true"
click at [557, 402] on button "SUBMIT" at bounding box center [560, 406] width 107 height 25
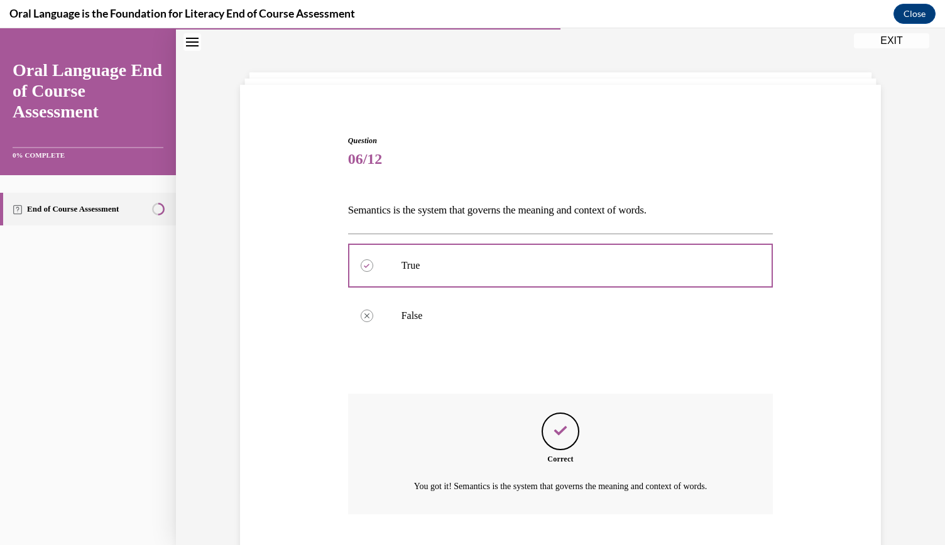
scroll to position [118, 0]
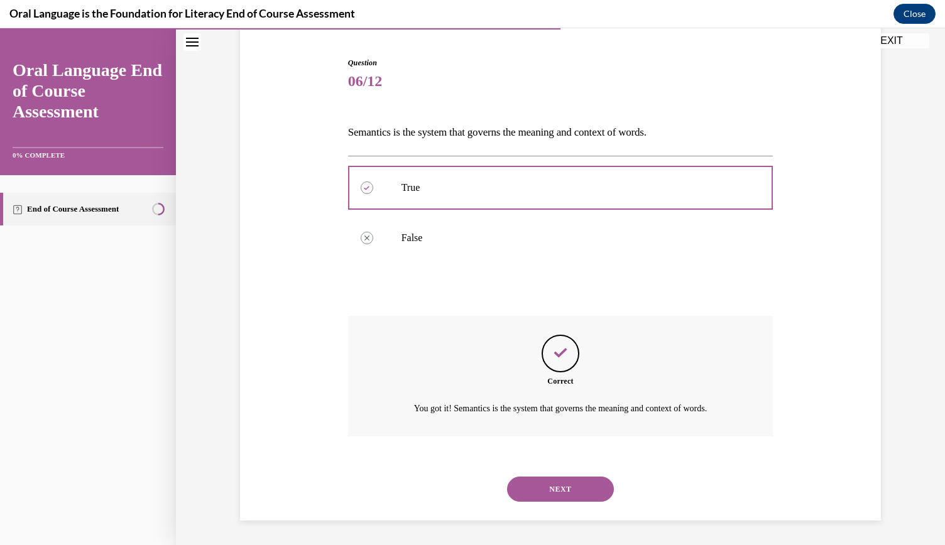
click at [561, 483] on button "NEXT" at bounding box center [560, 489] width 107 height 25
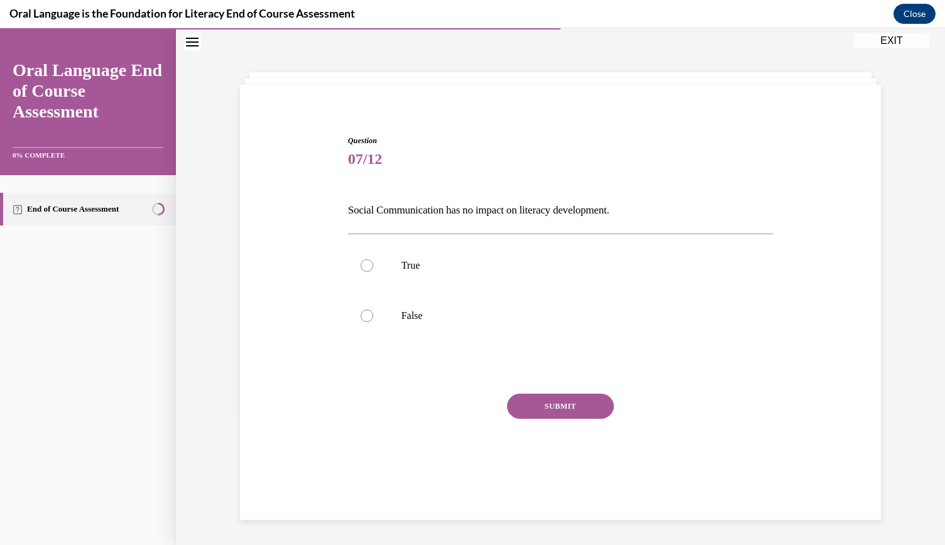
scroll to position [40, 0]
click at [459, 320] on p "False" at bounding box center [572, 316] width 341 height 13
click at [373, 320] on input "False" at bounding box center [367, 316] width 13 height 13
radio input "true"
click at [572, 408] on button "SUBMIT" at bounding box center [560, 406] width 107 height 25
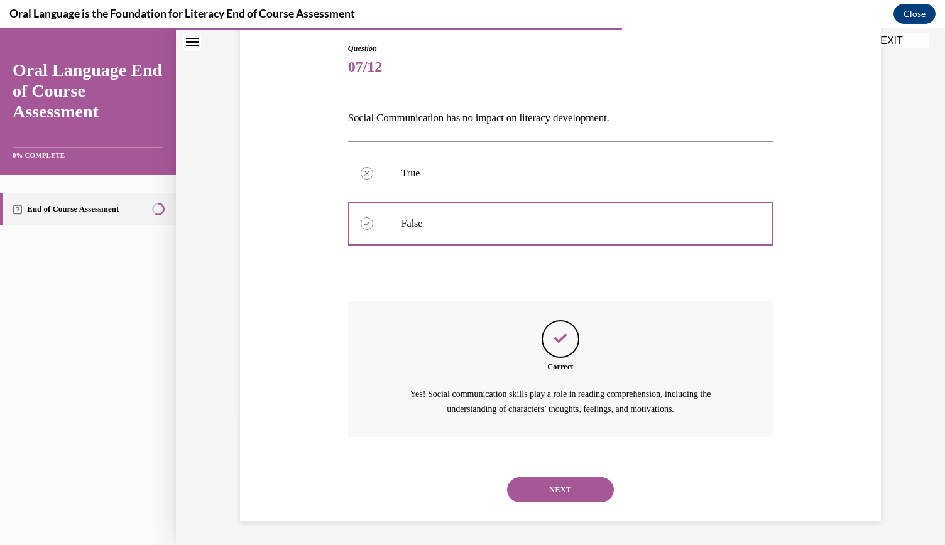
scroll to position [132, 0]
click at [526, 487] on button "NEXT" at bounding box center [560, 490] width 107 height 25
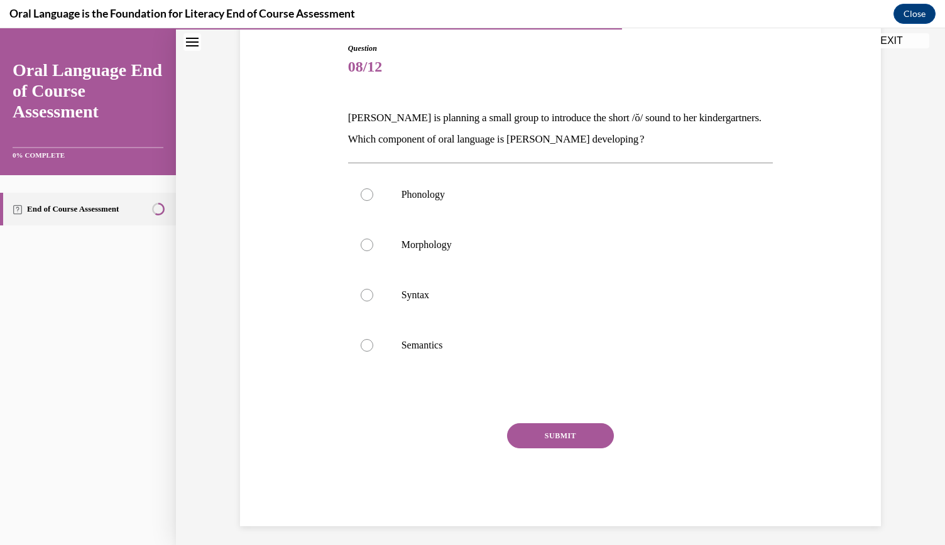
scroll to position [65, 0]
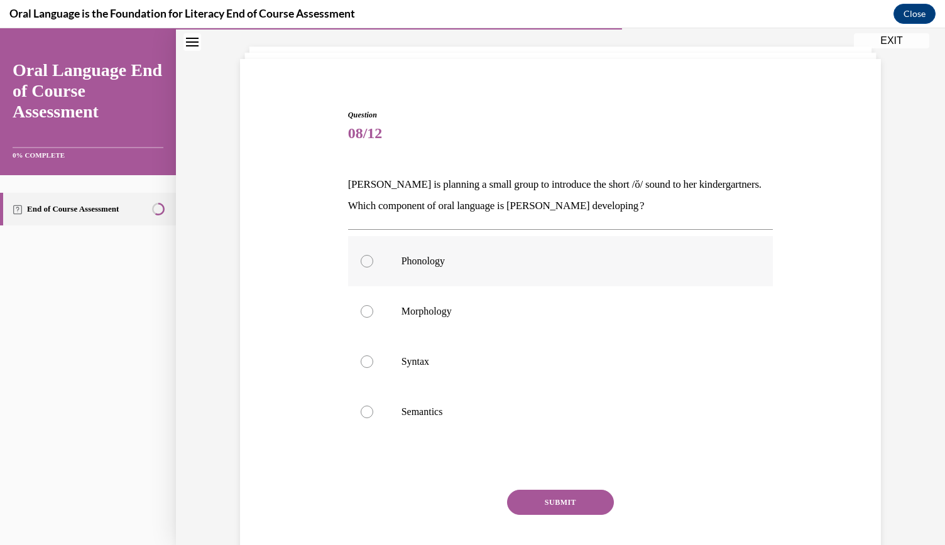
click at [413, 264] on p "Phonology" at bounding box center [572, 261] width 341 height 13
click at [373, 264] on input "Phonology" at bounding box center [367, 261] width 13 height 13
radio input "true"
click at [566, 501] on button "SUBMIT" at bounding box center [560, 502] width 107 height 25
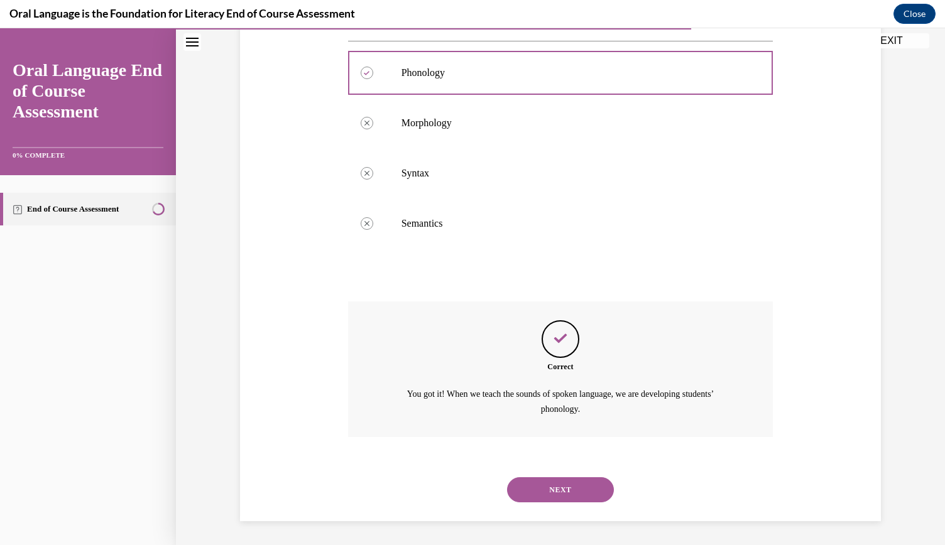
click at [558, 490] on button "NEXT" at bounding box center [560, 490] width 107 height 25
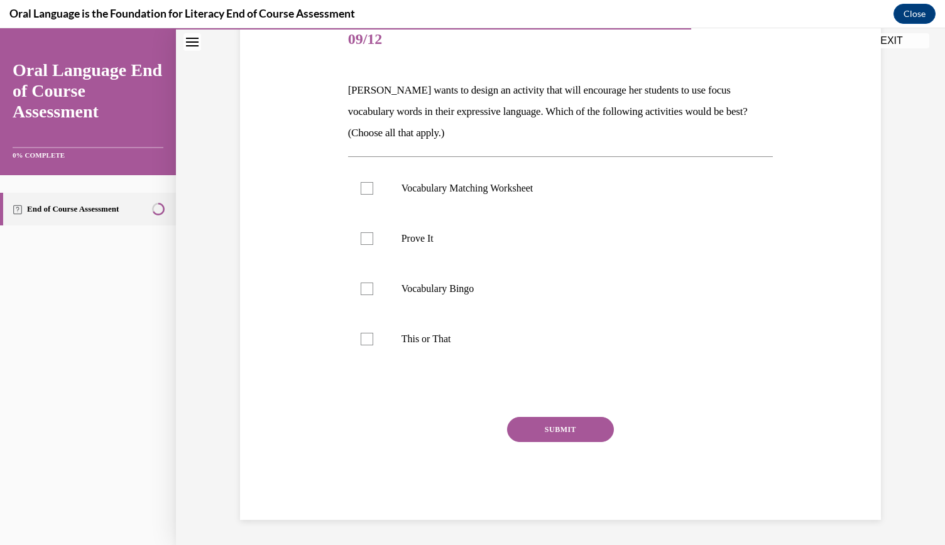
scroll to position [140, 0]
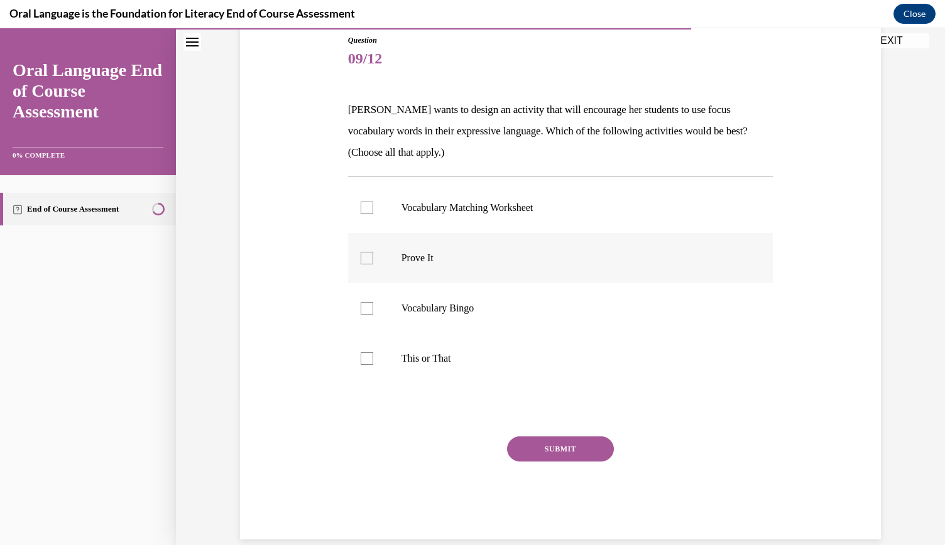
click at [421, 252] on p "Prove It" at bounding box center [572, 258] width 341 height 13
click at [373, 252] on input "Prove It" at bounding box center [367, 258] width 13 height 13
checkbox input "true"
click at [373, 361] on label "This or That" at bounding box center [560, 359] width 425 height 50
click at [373, 361] on input "This or That" at bounding box center [367, 359] width 13 height 13
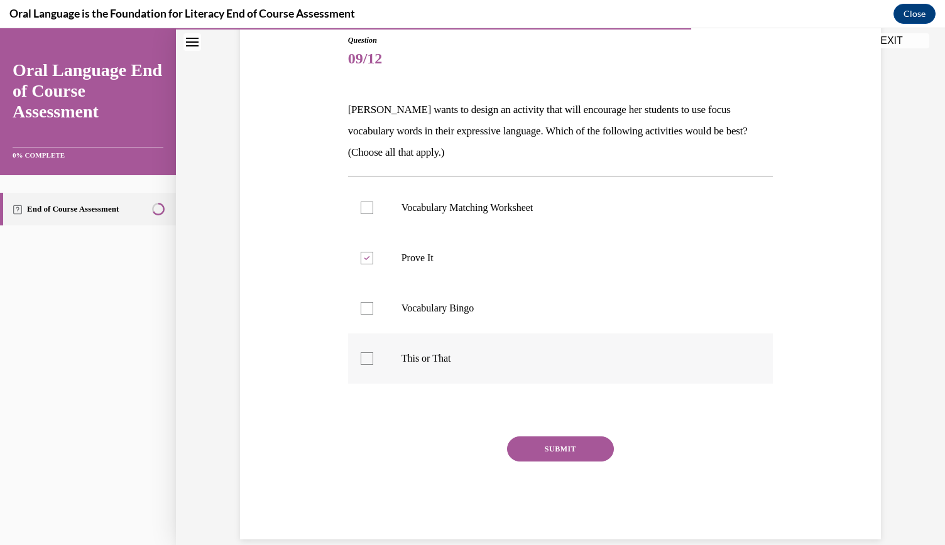
checkbox input "true"
click at [543, 452] on button "SUBMIT" at bounding box center [560, 449] width 107 height 25
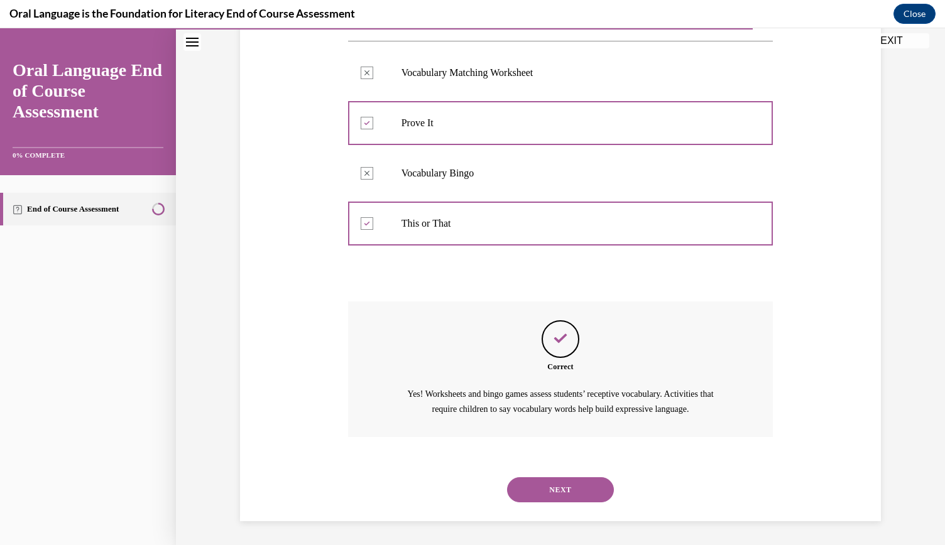
click at [584, 491] on button "NEXT" at bounding box center [560, 490] width 107 height 25
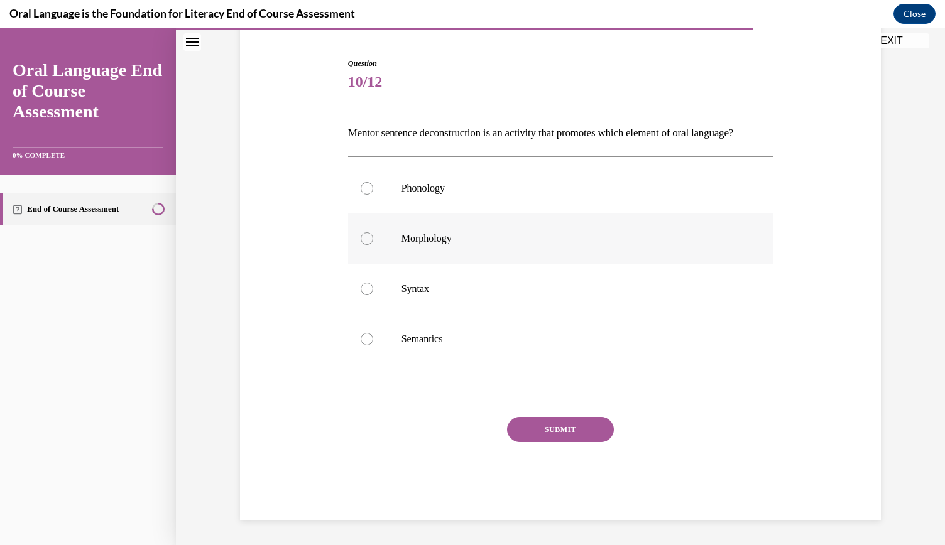
click at [397, 246] on label "Morphology" at bounding box center [560, 239] width 425 height 50
click at [373, 245] on input "Morphology" at bounding box center [367, 239] width 13 height 13
radio input "true"
click at [402, 287] on p "Syntax" at bounding box center [572, 289] width 341 height 13
click at [373, 287] on input "Syntax" at bounding box center [367, 289] width 13 height 13
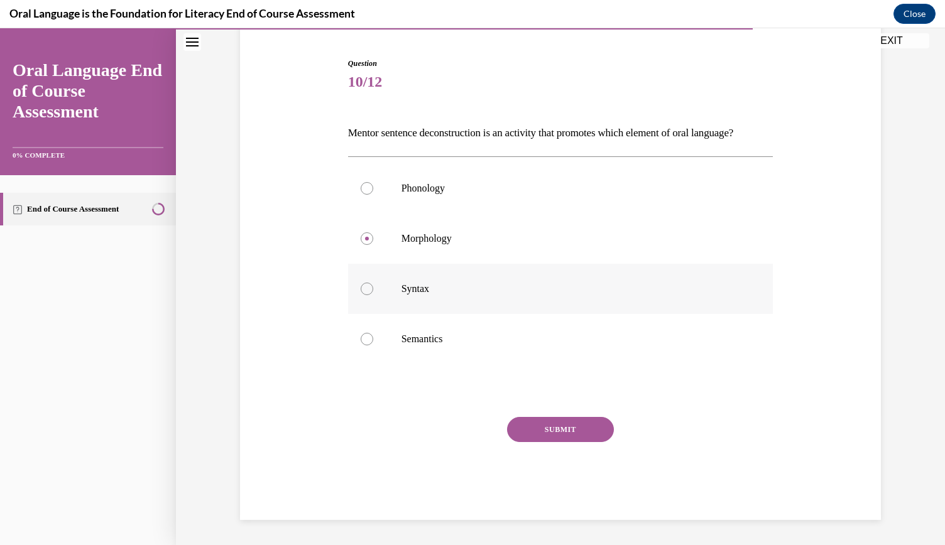
radio input "true"
click at [572, 425] on button "SUBMIT" at bounding box center [560, 429] width 107 height 25
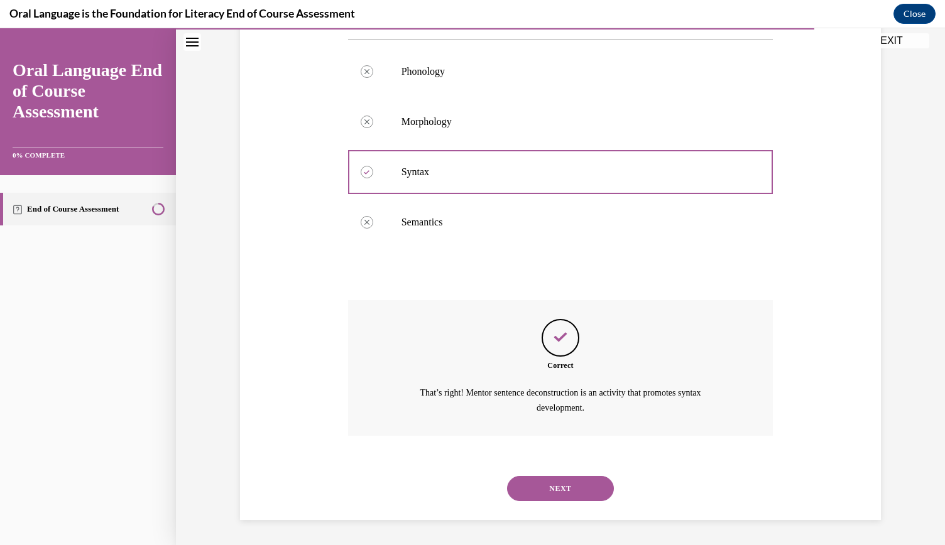
scroll to position [254, 0]
click at [569, 479] on button "NEXT" at bounding box center [560, 488] width 107 height 25
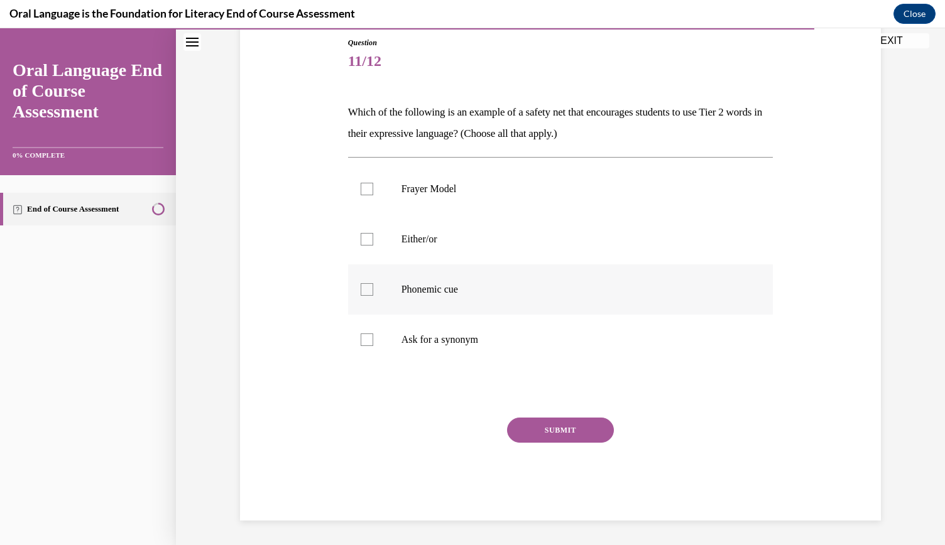
click at [392, 285] on label "Phonemic cue" at bounding box center [560, 290] width 425 height 50
click at [373, 285] on input "Phonemic cue" at bounding box center [367, 289] width 13 height 13
checkbox input "true"
click at [372, 347] on label "Ask for a synonym" at bounding box center [560, 340] width 425 height 50
click at [372, 346] on input "Ask for a synonym" at bounding box center [367, 340] width 13 height 13
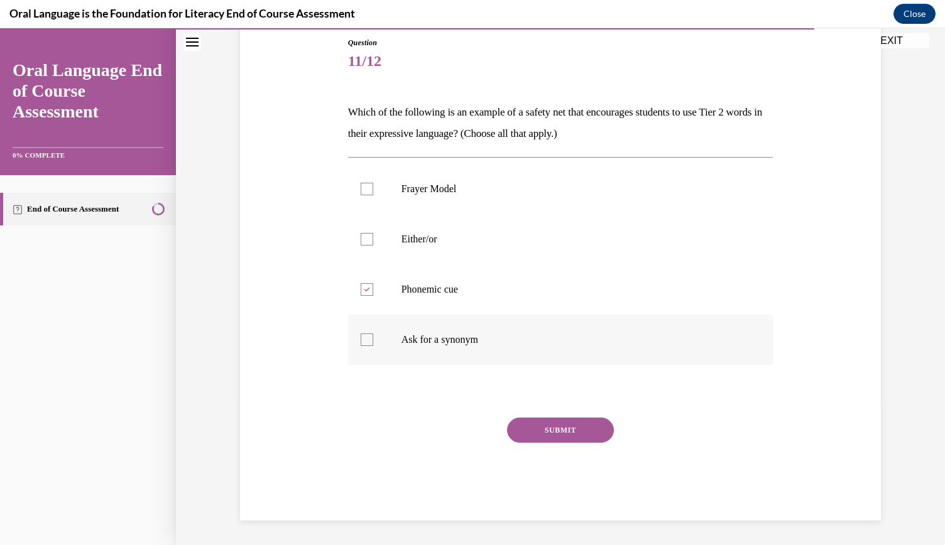
checkbox input "true"
click at [368, 238] on label "Either/or" at bounding box center [560, 239] width 425 height 50
click at [368, 238] on input "Either/or" at bounding box center [367, 239] width 13 height 13
checkbox input "true"
click at [550, 424] on button "SUBMIT" at bounding box center [560, 430] width 107 height 25
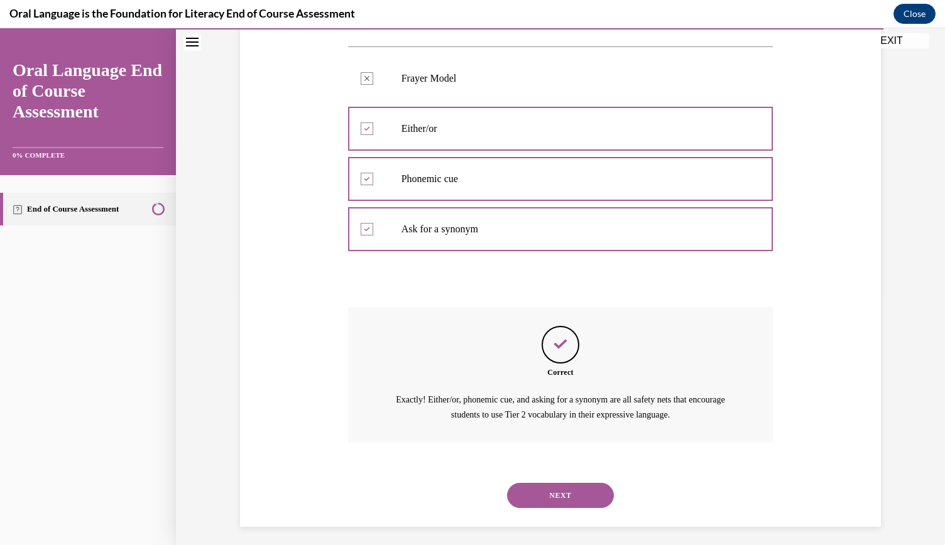
scroll to position [254, 0]
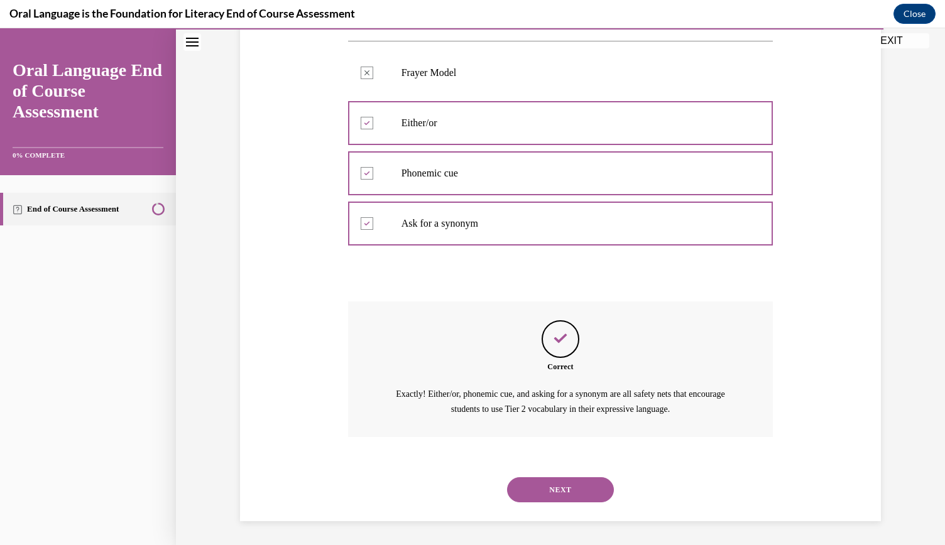
click at [558, 489] on button "NEXT" at bounding box center [560, 490] width 107 height 25
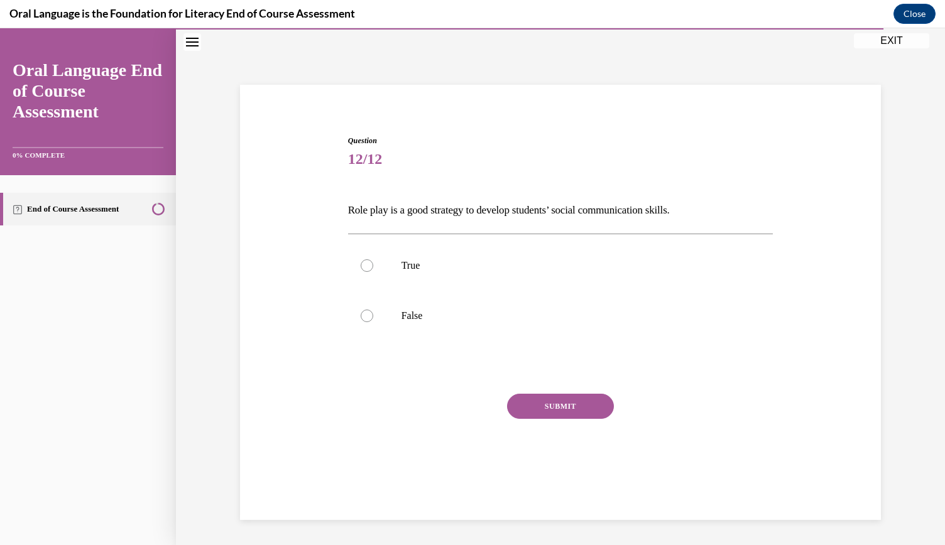
scroll to position [40, 0]
click at [412, 252] on label "True" at bounding box center [560, 266] width 425 height 50
click at [373, 260] on input "True" at bounding box center [367, 266] width 13 height 13
radio input "true"
click at [567, 408] on button "SUBMIT" at bounding box center [560, 406] width 107 height 25
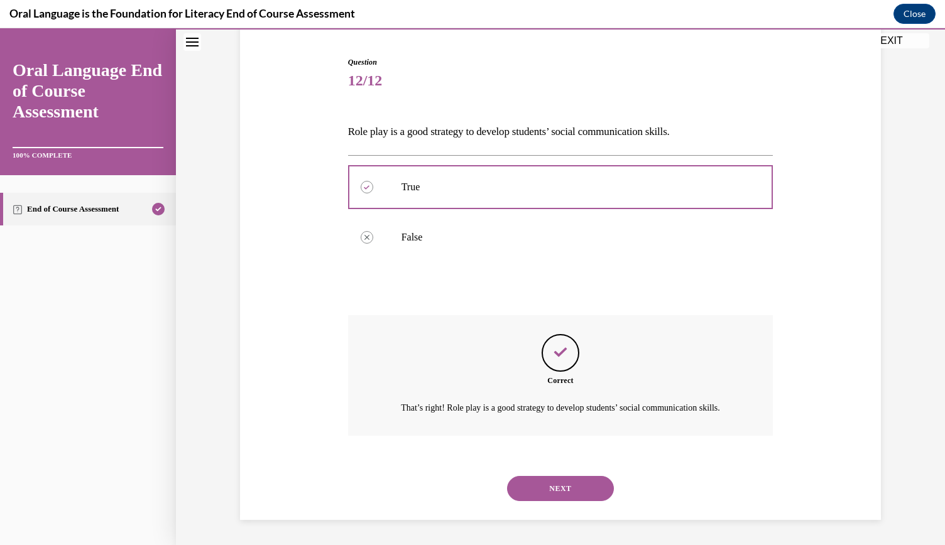
scroll to position [132, 0]
click at [533, 491] on button "NEXT" at bounding box center [560, 488] width 107 height 25
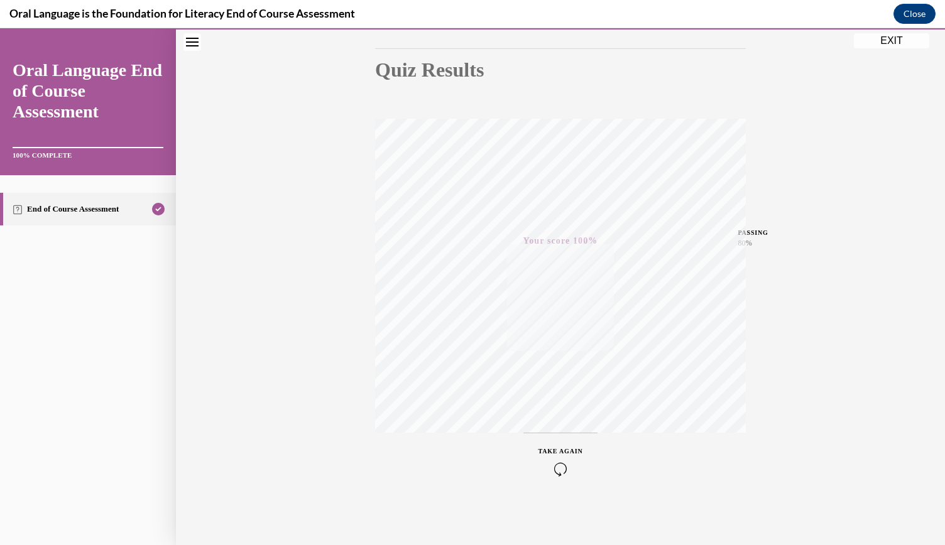
scroll to position [0, 0]
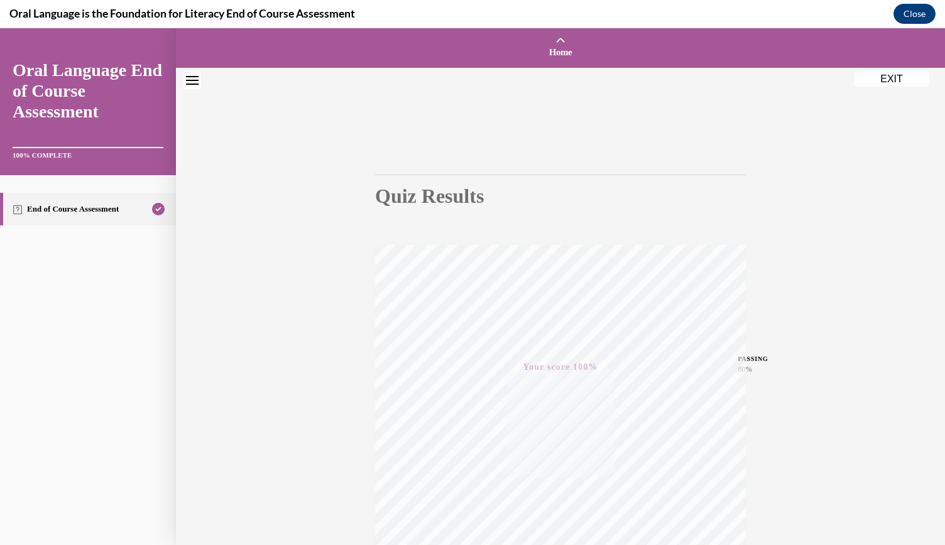
click at [887, 81] on button "EXIT" at bounding box center [891, 79] width 75 height 15
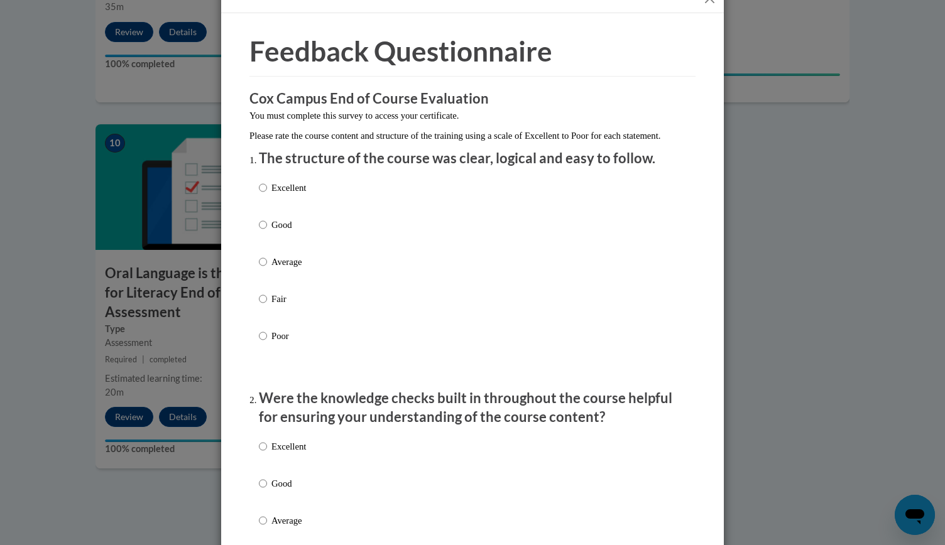
scroll to position [27, 0]
click at [280, 194] on p "Excellent" at bounding box center [288, 187] width 35 height 14
click at [267, 194] on input "Excellent" at bounding box center [263, 187] width 8 height 14
radio input "true"
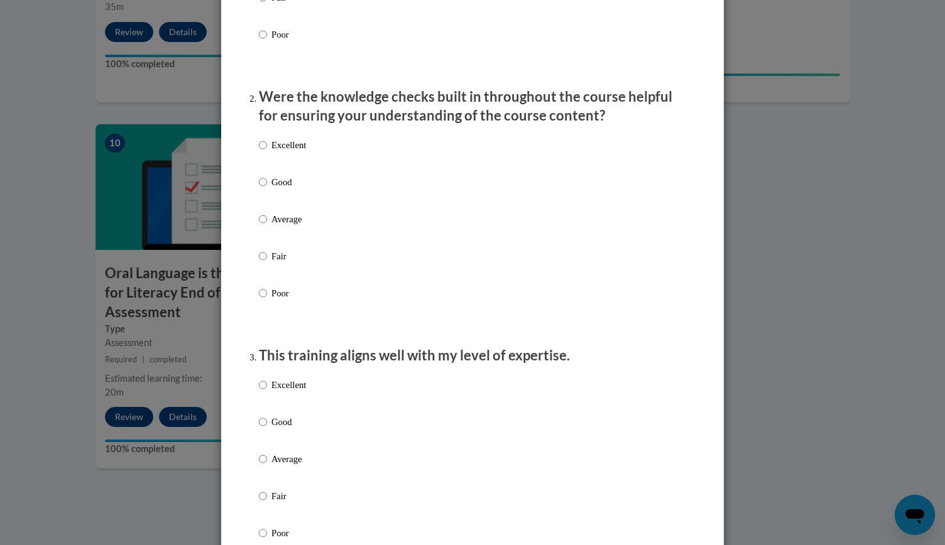
scroll to position [344, 0]
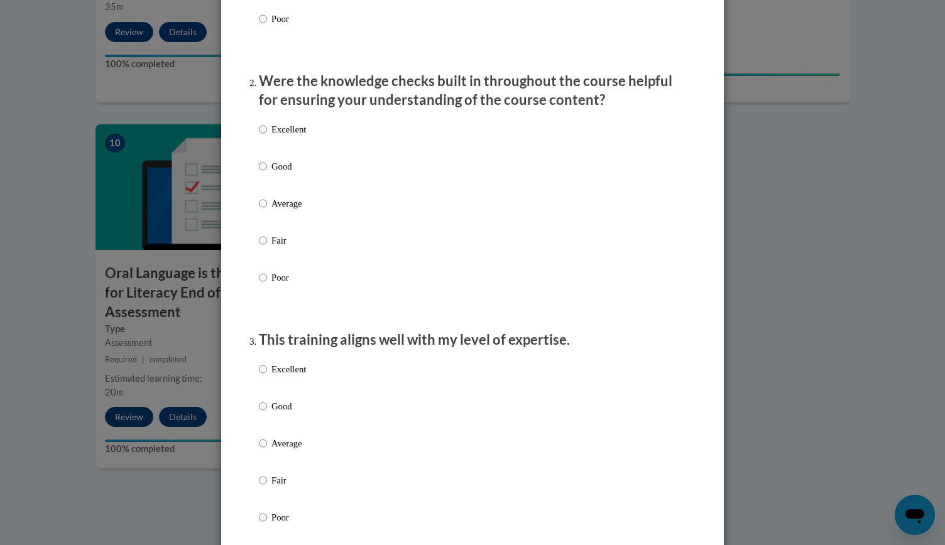
click at [274, 136] on p "Excellent" at bounding box center [288, 130] width 35 height 14
click at [267, 136] on input "Excellent" at bounding box center [263, 130] width 8 height 14
radio input "true"
click at [284, 376] on p "Excellent" at bounding box center [288, 370] width 35 height 14
click at [267, 376] on input "Excellent" at bounding box center [263, 370] width 8 height 14
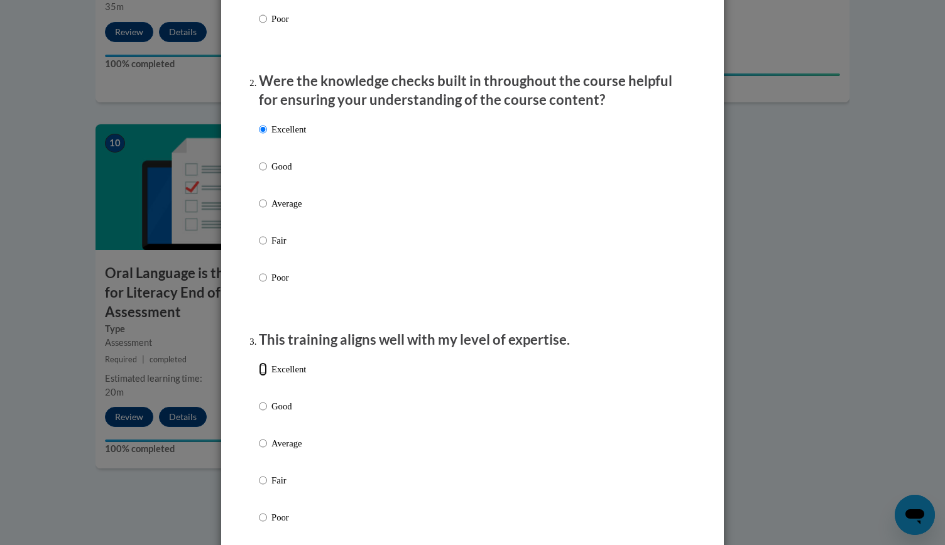
radio input "true"
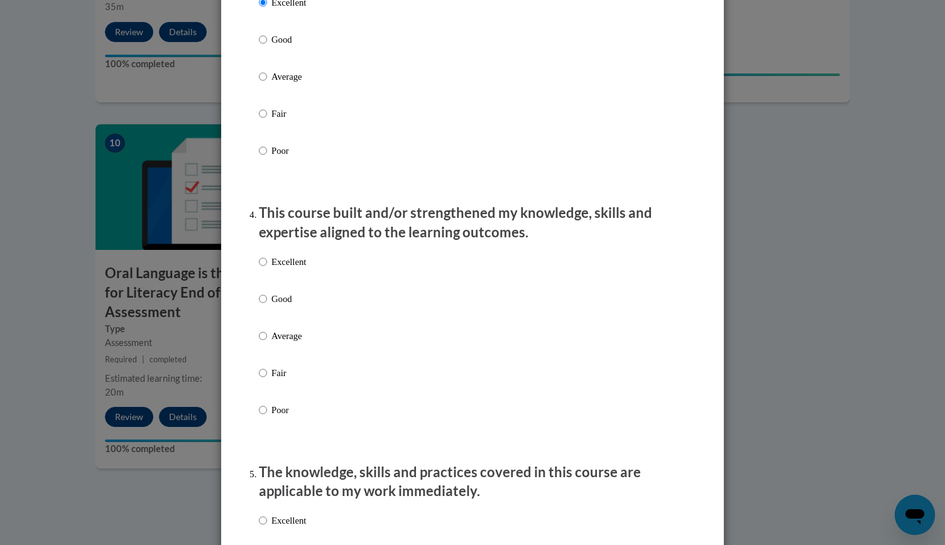
click at [278, 269] on p "Excellent" at bounding box center [288, 262] width 35 height 14
click at [267, 269] on input "Excellent" at bounding box center [263, 262] width 8 height 14
radio input "true"
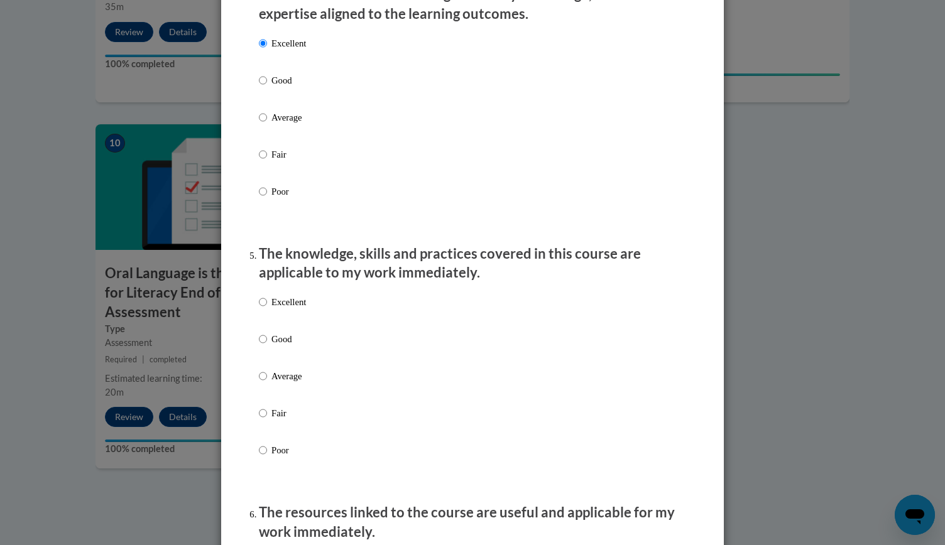
click at [294, 309] on p "Excellent" at bounding box center [288, 302] width 35 height 14
click at [267, 309] on input "Excellent" at bounding box center [263, 302] width 8 height 14
radio input "true"
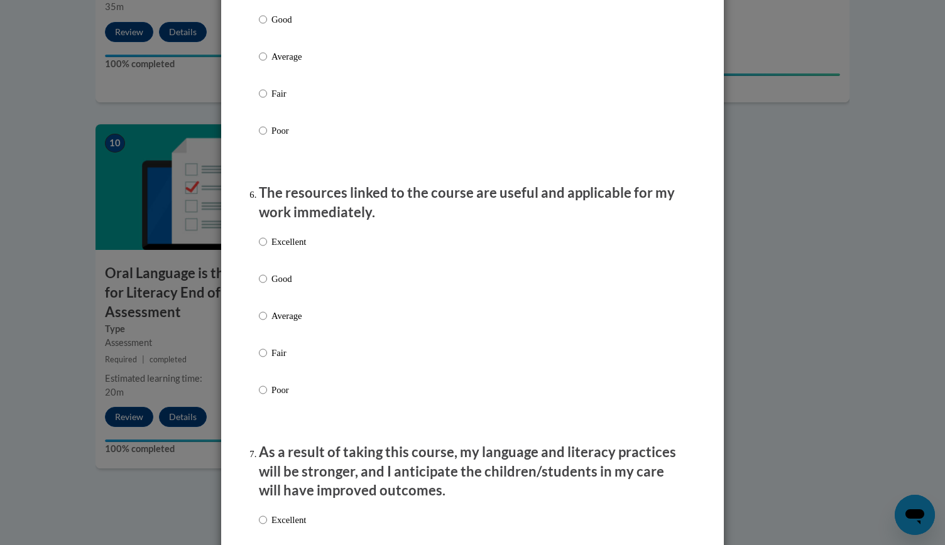
scroll to position [1261, 0]
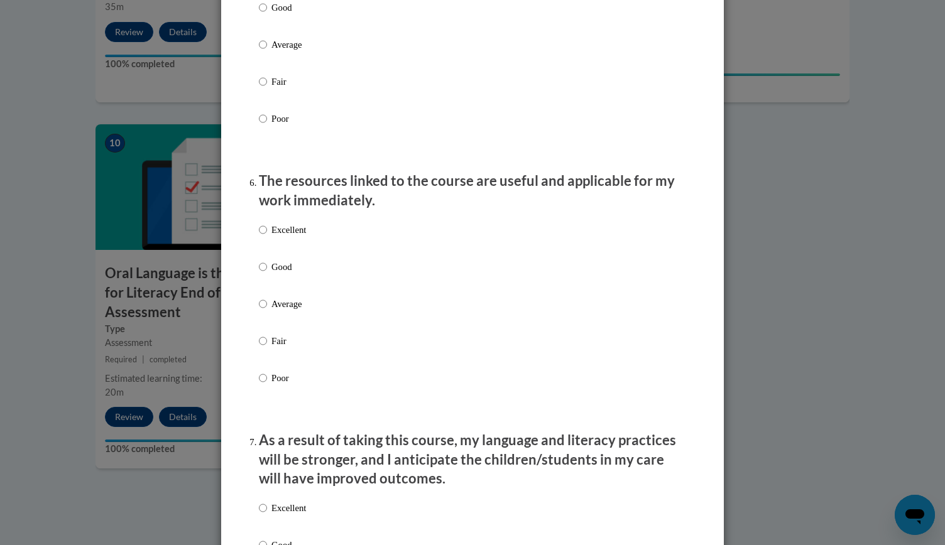
click at [274, 237] on p "Excellent" at bounding box center [288, 230] width 35 height 14
click at [267, 237] on input "Excellent" at bounding box center [263, 230] width 8 height 14
radio input "true"
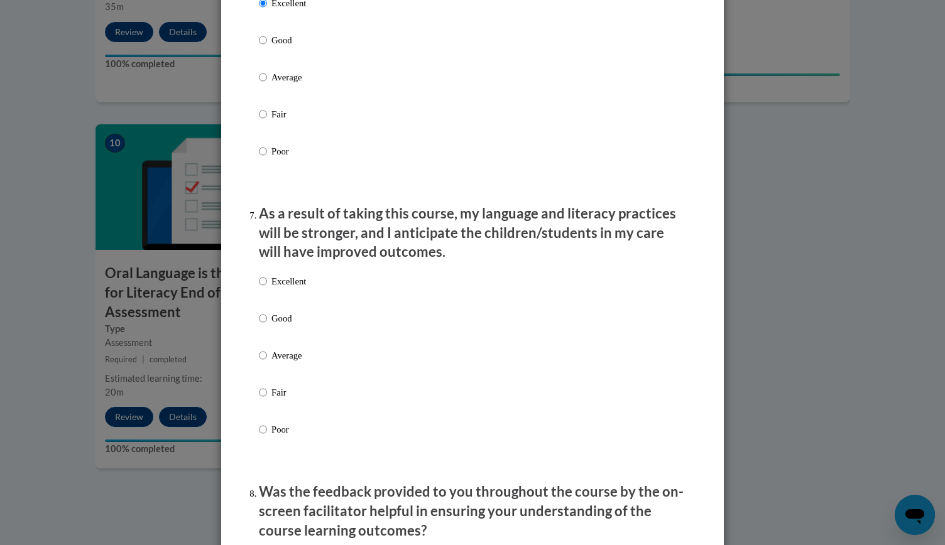
click at [294, 288] on p "Excellent" at bounding box center [288, 282] width 35 height 14
click at [267, 288] on input "Excellent" at bounding box center [263, 282] width 8 height 14
radio input "true"
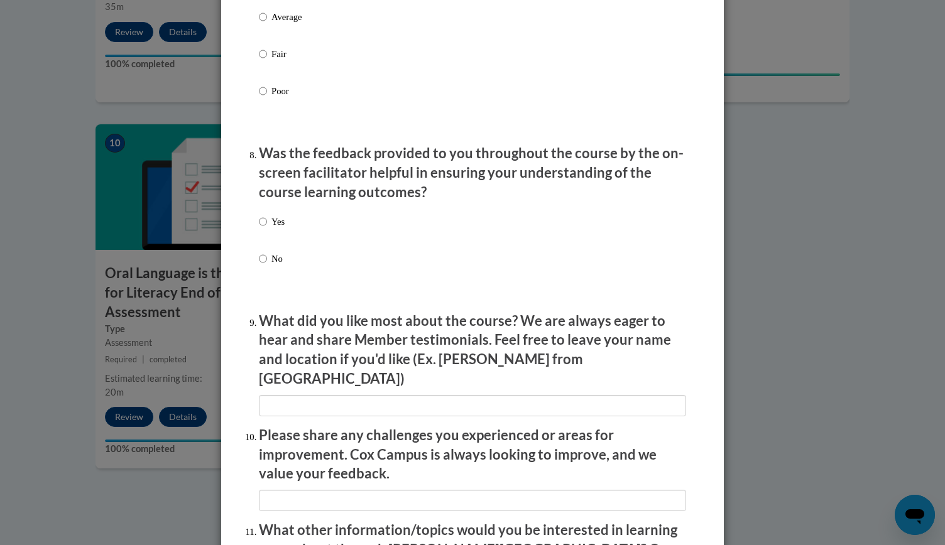
scroll to position [1827, 0]
click at [271, 228] on p "Yes" at bounding box center [277, 221] width 13 height 14
click at [267, 228] on input "Yes" at bounding box center [263, 221] width 8 height 14
radio input "true"
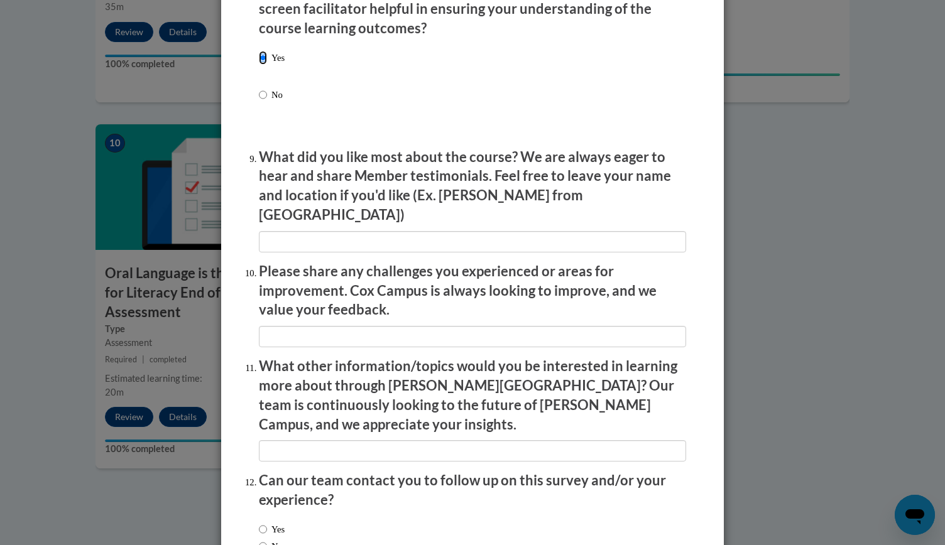
scroll to position [2017, 0]
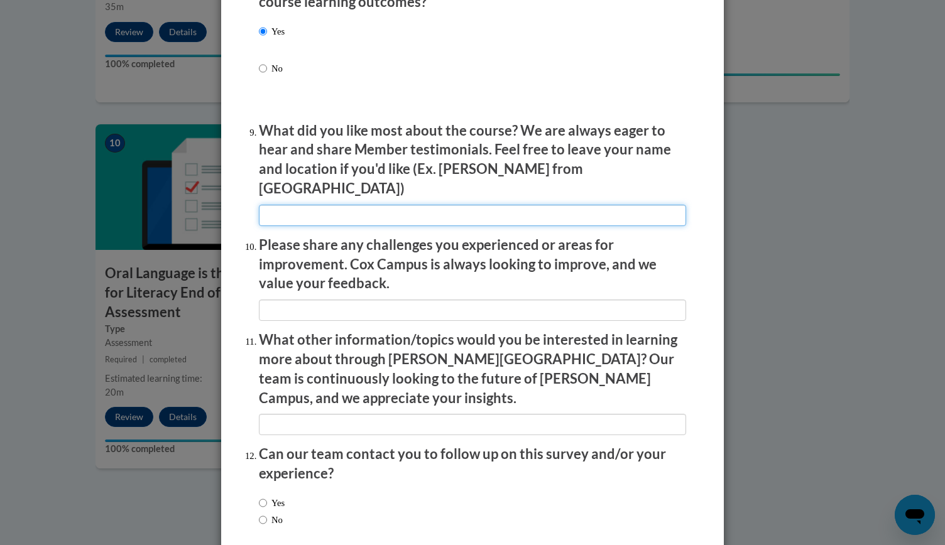
click at [323, 211] on input "textbox" at bounding box center [472, 215] width 427 height 21
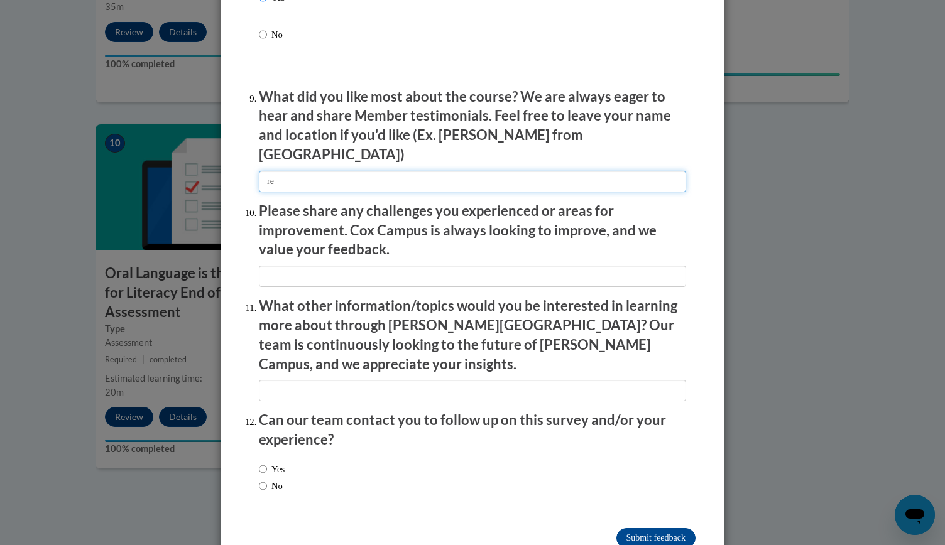
type input "r"
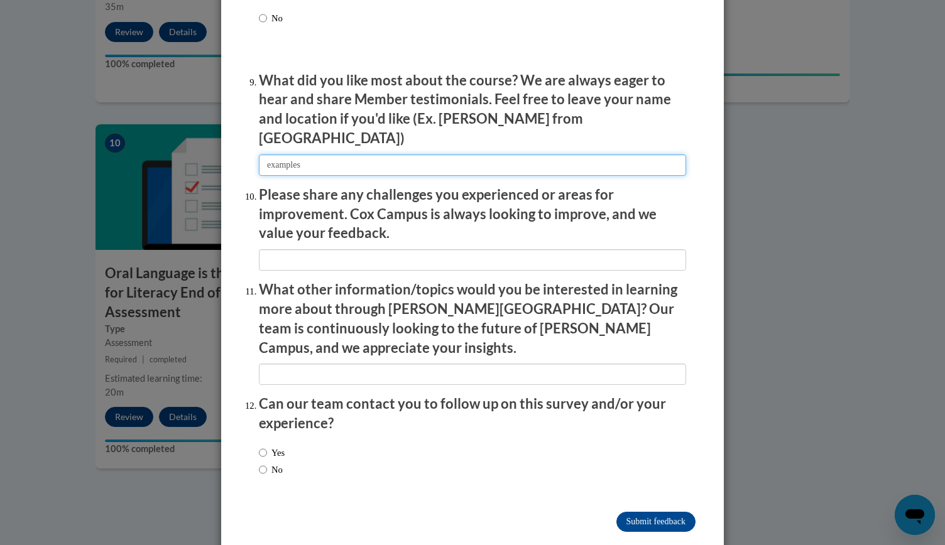
type input "examples"
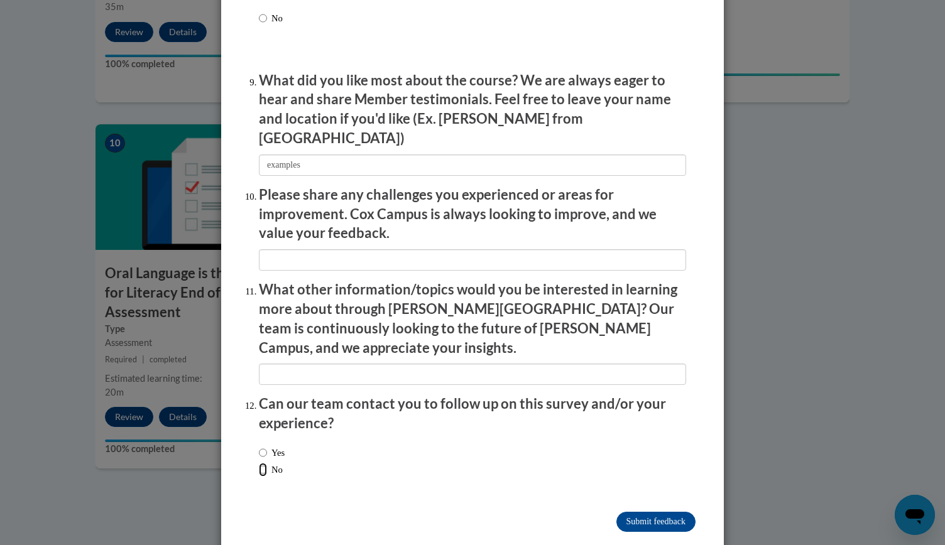
click at [261, 463] on input "No" at bounding box center [263, 470] width 8 height 14
radio input "true"
click at [662, 512] on input "Submit feedback" at bounding box center [655, 522] width 79 height 20
click at [647, 512] on input "Submitting" at bounding box center [655, 522] width 79 height 20
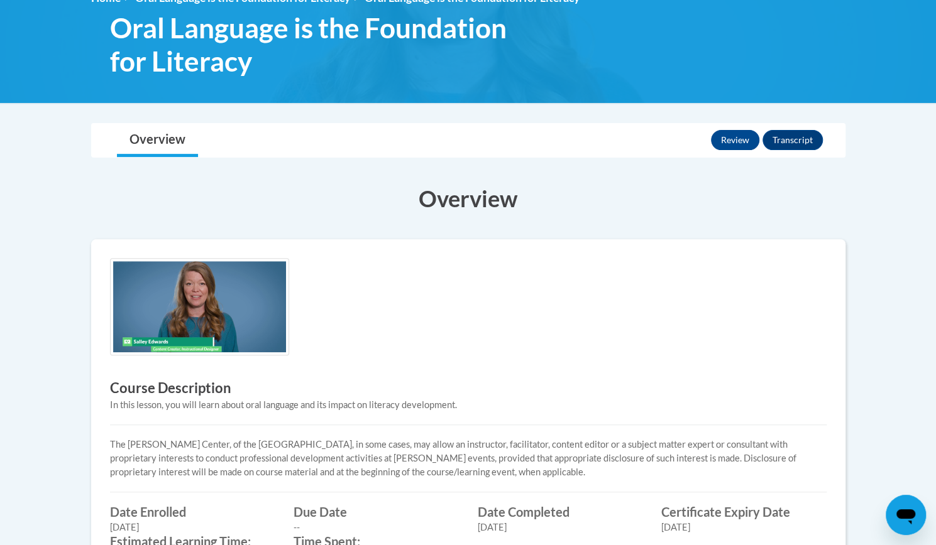
scroll to position [189, 0]
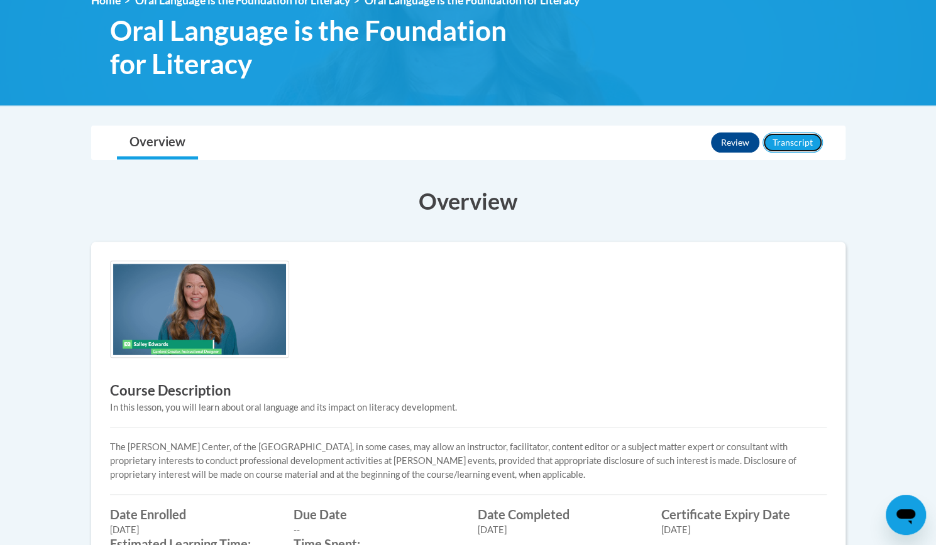
drag, startPoint x: 802, startPoint y: 143, endPoint x: 505, endPoint y: 293, distance: 333.3
click at [505, 293] on div "Toggle navigation Overview Lessons Review Transcript Overview Course Descriptio…" at bounding box center [468, 379] width 773 height 506
